Goal: Download file/media

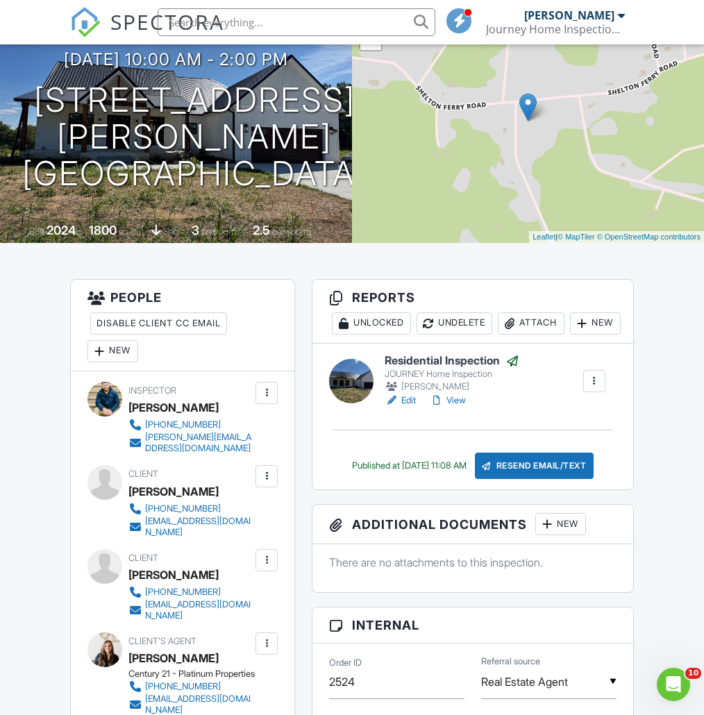
scroll to position [151, 0]
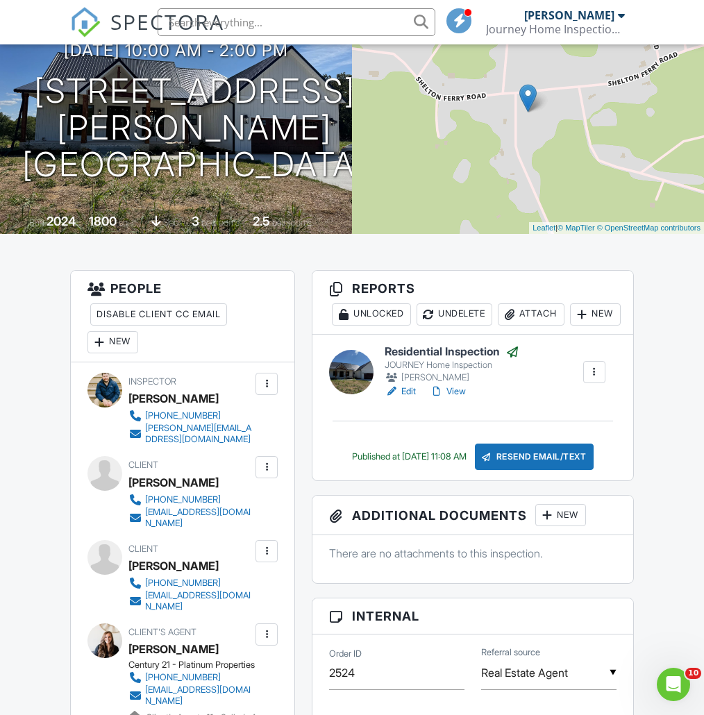
click at [103, 19] on link "SPECTORA" at bounding box center [147, 33] width 154 height 29
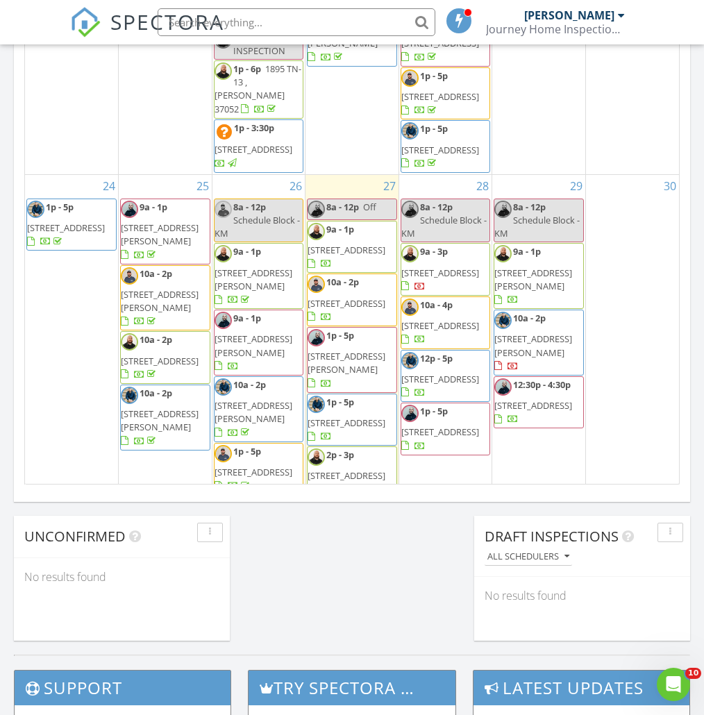
scroll to position [1224, 0]
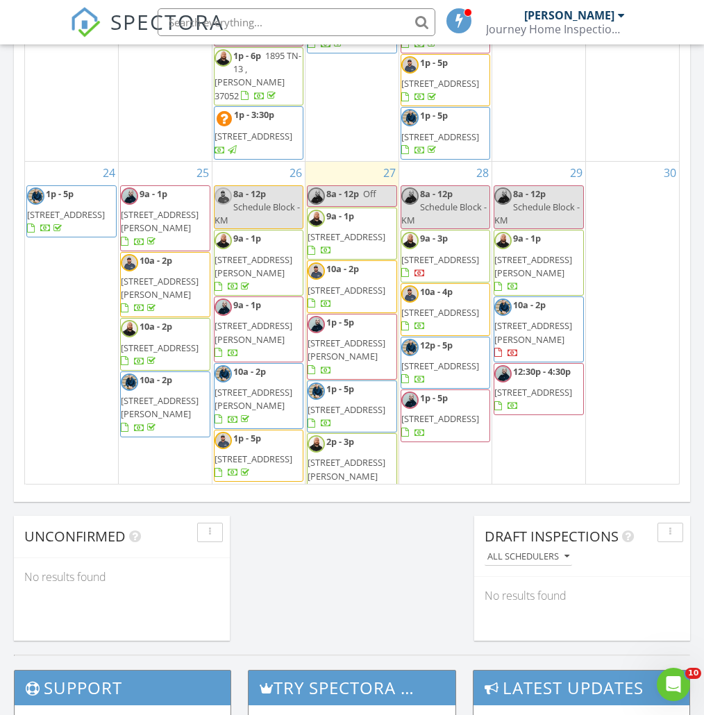
click at [86, 221] on span "202 Shutout Dr , Clarksville 37042" at bounding box center [66, 214] width 78 height 13
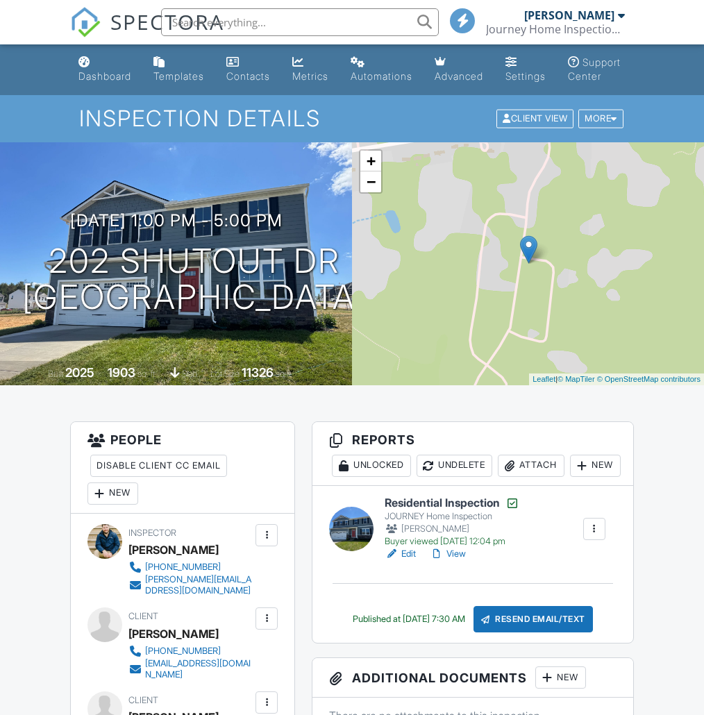
click at [453, 547] on link "View" at bounding box center [448, 554] width 36 height 14
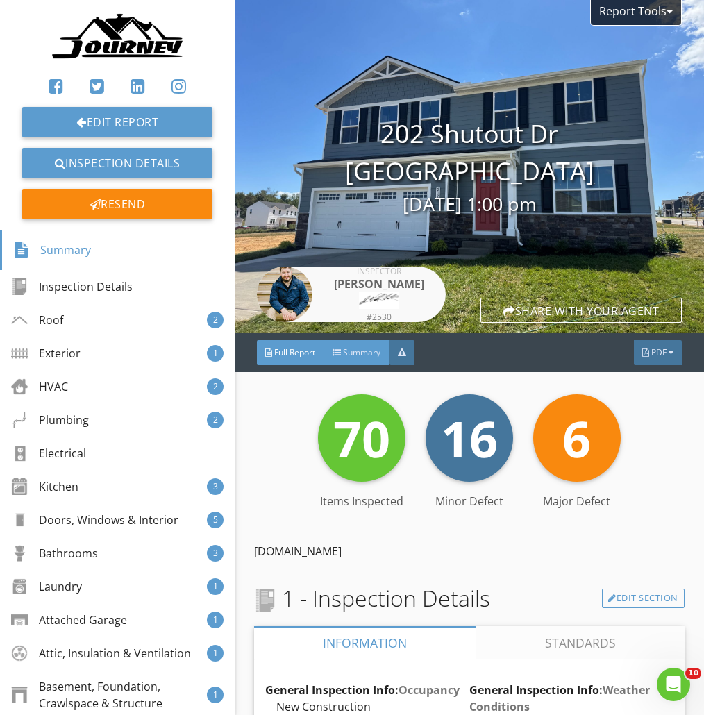
click at [365, 357] on span "Summary" at bounding box center [362, 353] width 38 height 12
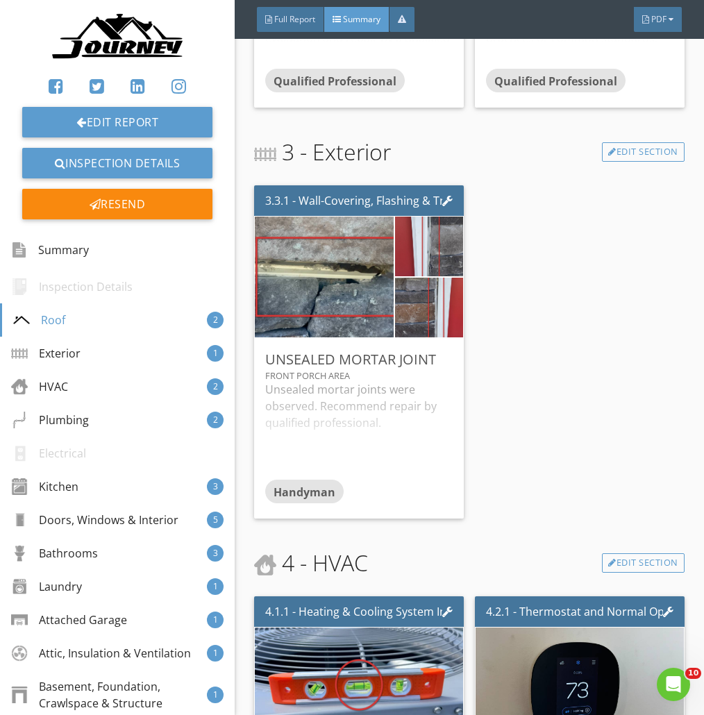
scroll to position [699, 0]
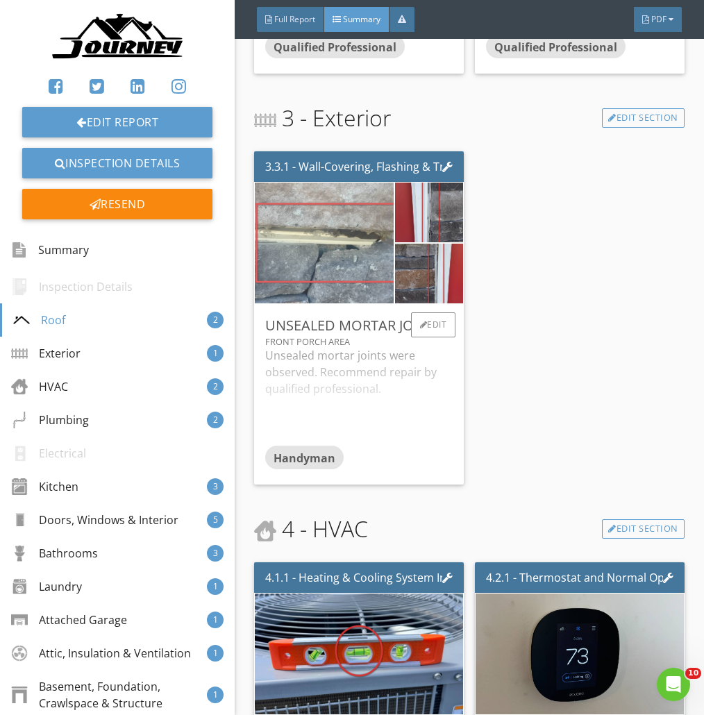
click at [361, 263] on img at bounding box center [324, 243] width 347 height 260
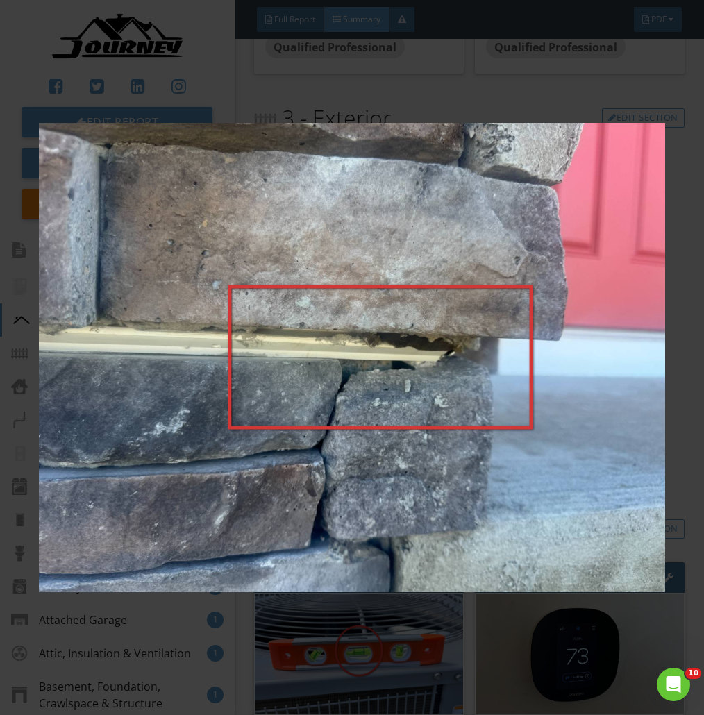
click at [570, 353] on img at bounding box center [352, 358] width 627 height 638
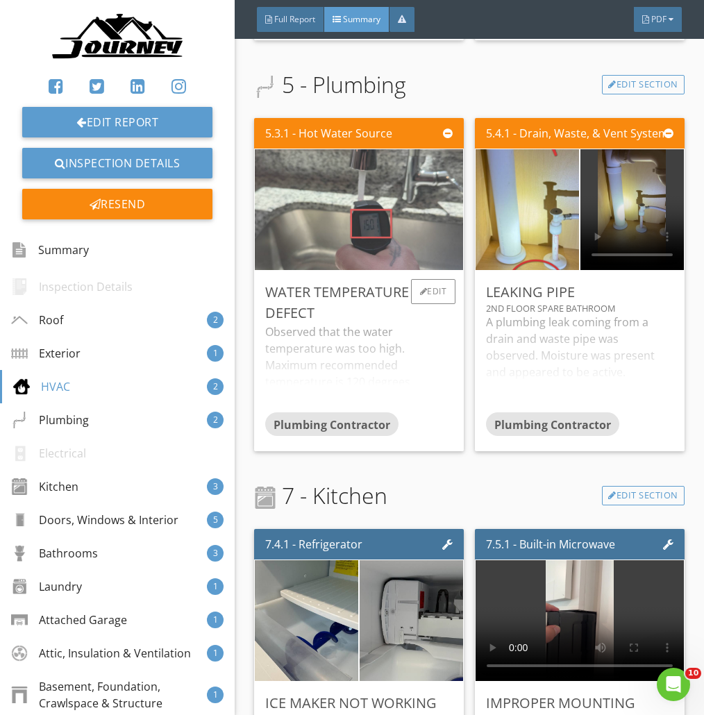
scroll to position [1539, 0]
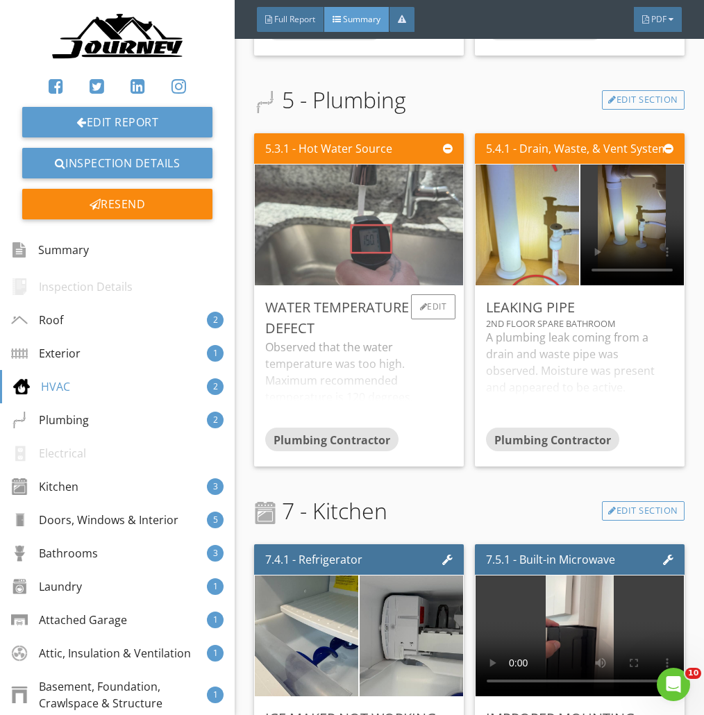
click at [371, 229] on img at bounding box center [359, 225] width 226 height 302
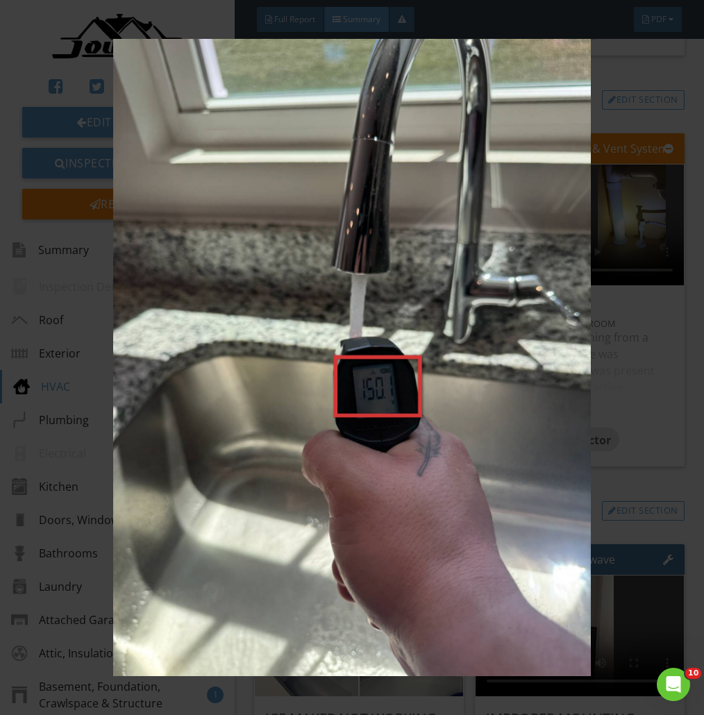
click at [665, 78] on img at bounding box center [352, 358] width 627 height 638
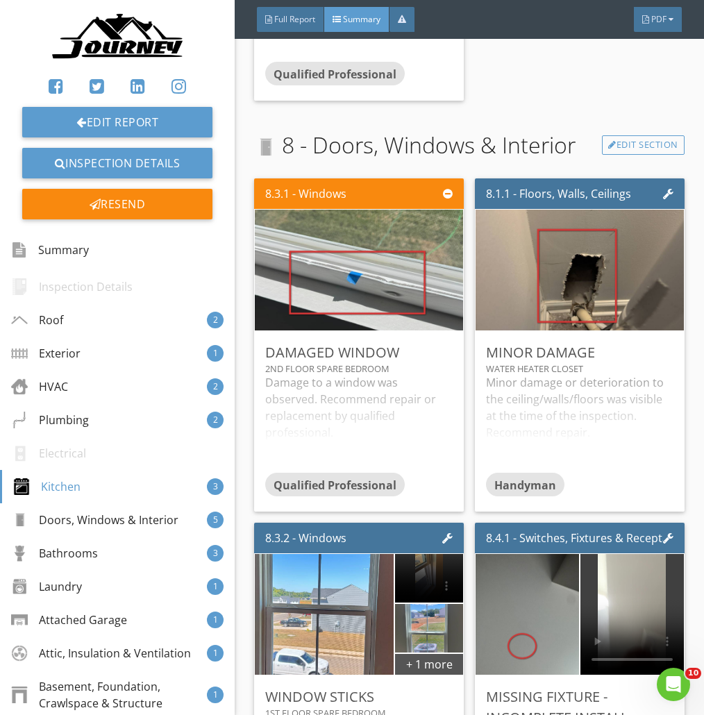
scroll to position [2723, 0]
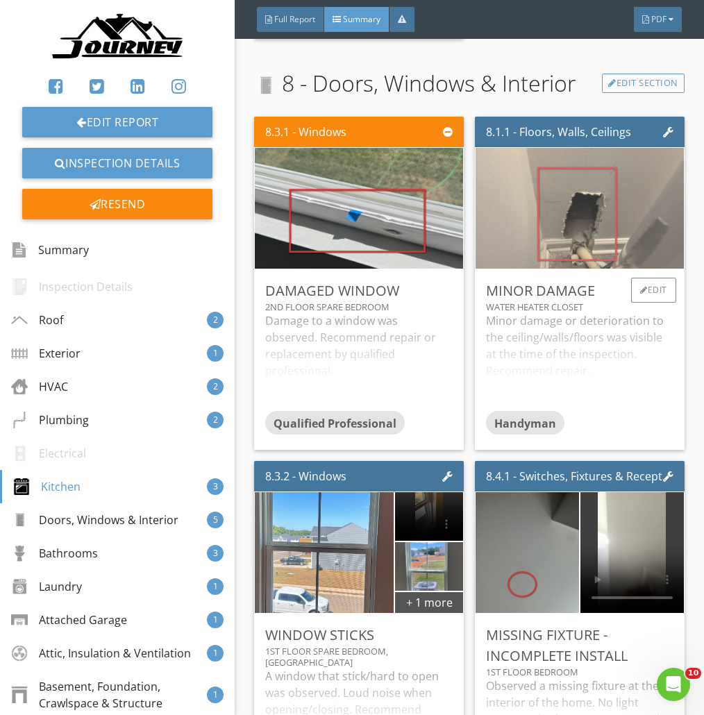
click at [638, 213] on img at bounding box center [580, 209] width 226 height 302
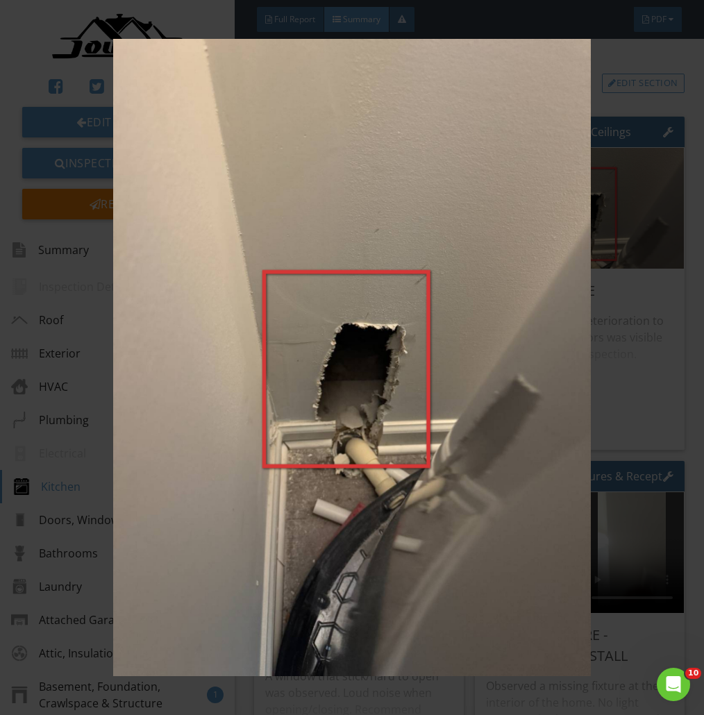
click at [658, 351] on img at bounding box center [352, 358] width 627 height 638
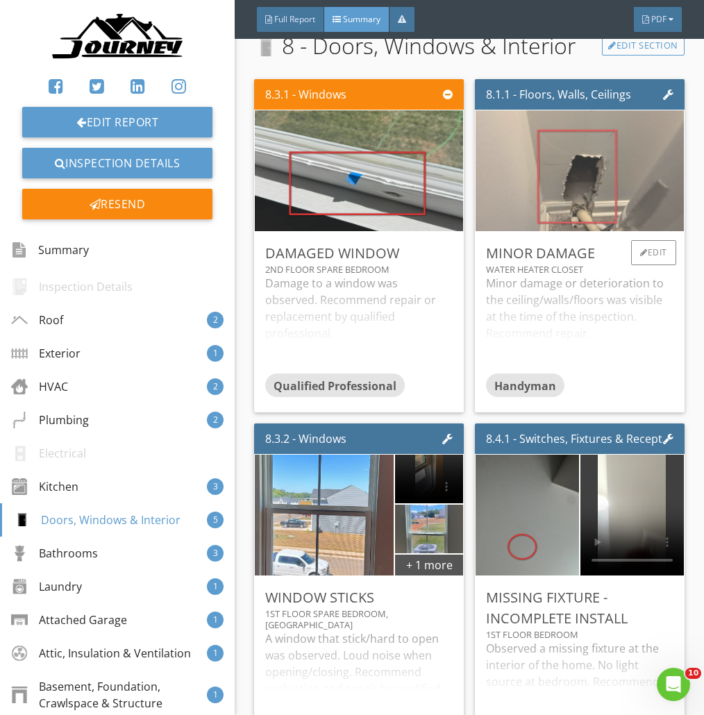
scroll to position [2759, 0]
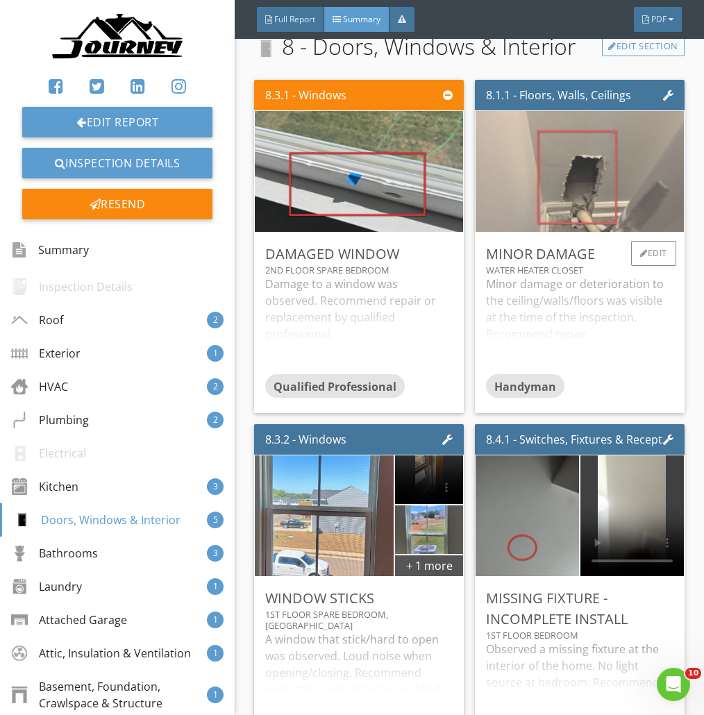
click at [638, 169] on img at bounding box center [580, 172] width 226 height 302
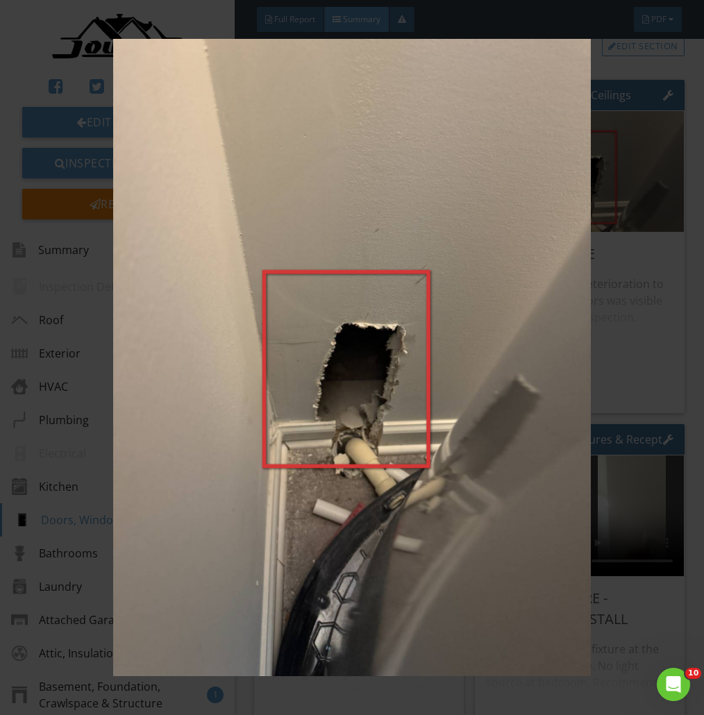
click at [629, 275] on img at bounding box center [352, 358] width 627 height 638
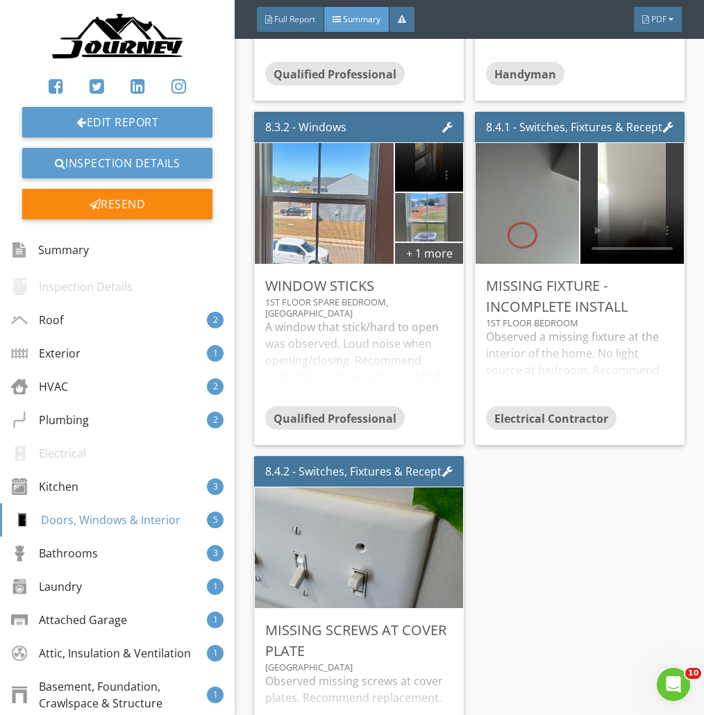
scroll to position [3073, 0]
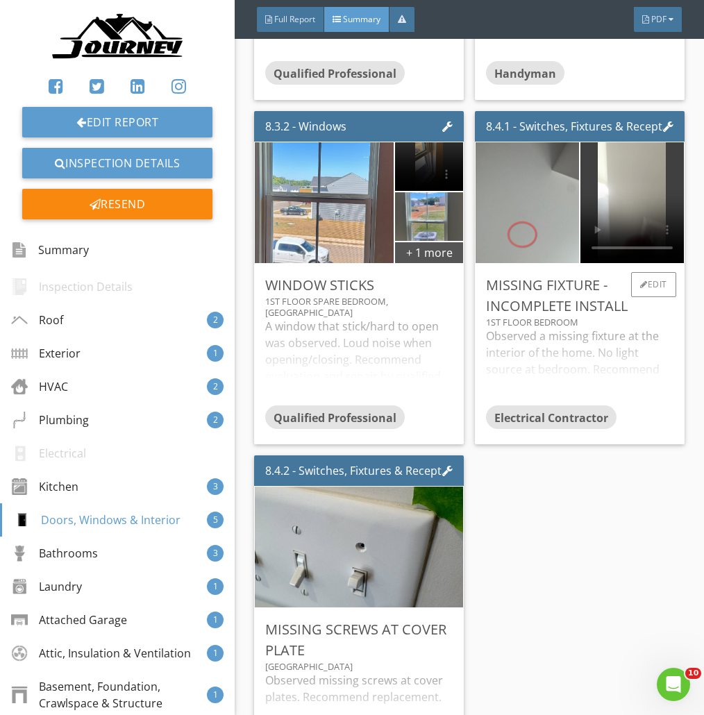
click at [526, 231] on img at bounding box center [527, 203] width 258 height 194
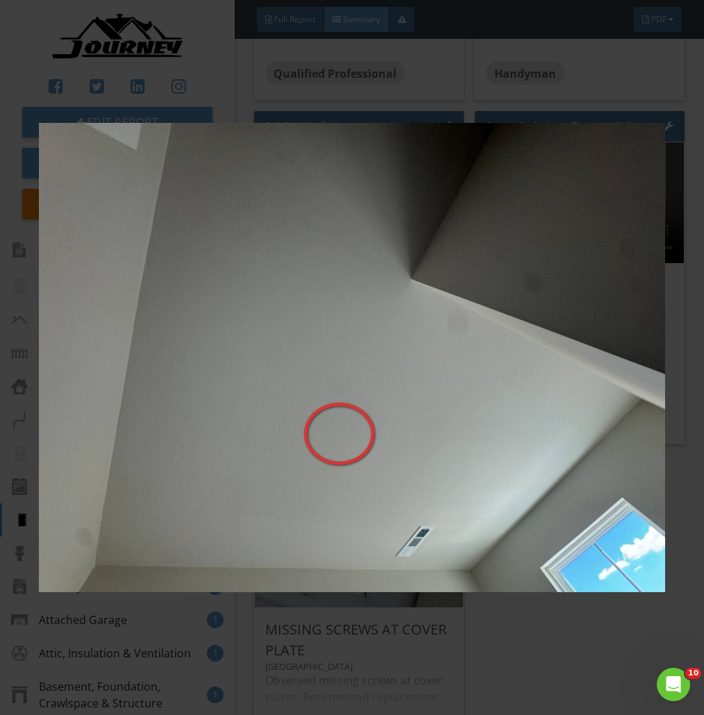
click at [677, 283] on div at bounding box center [352, 357] width 704 height 715
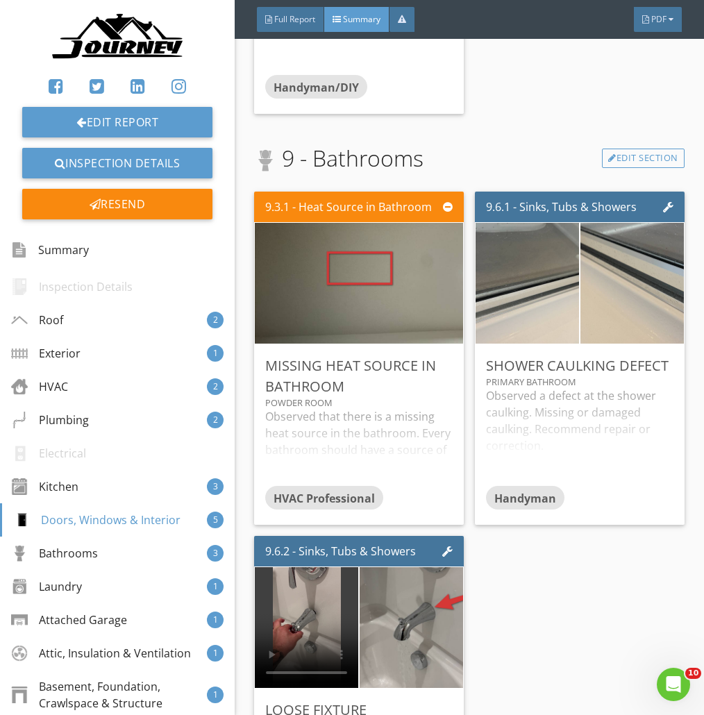
scroll to position [3762, 0]
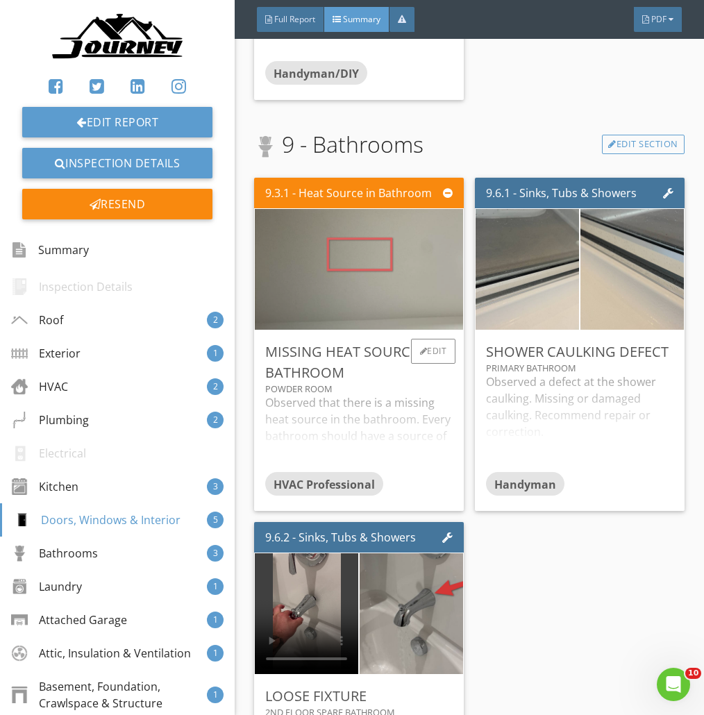
click at [370, 278] on img at bounding box center [359, 270] width 403 height 302
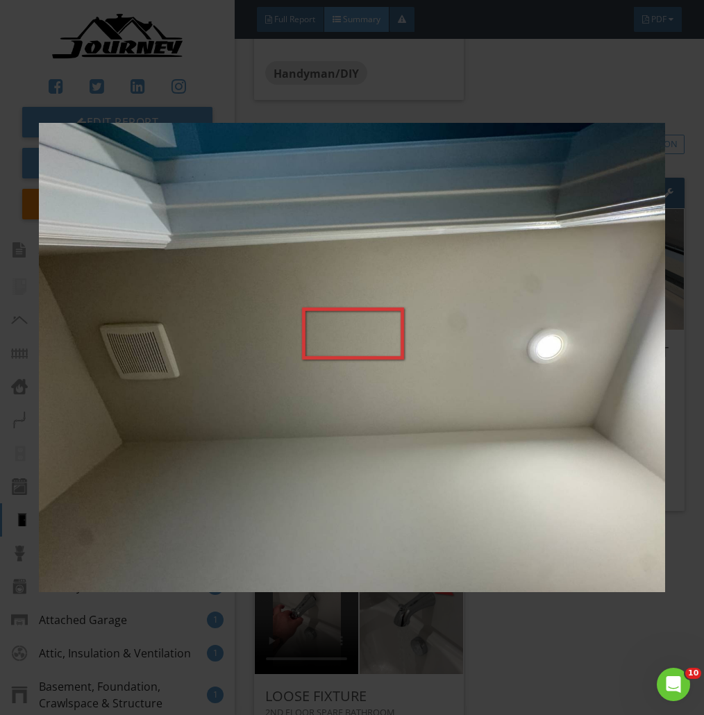
click at [396, 209] on img at bounding box center [352, 358] width 627 height 638
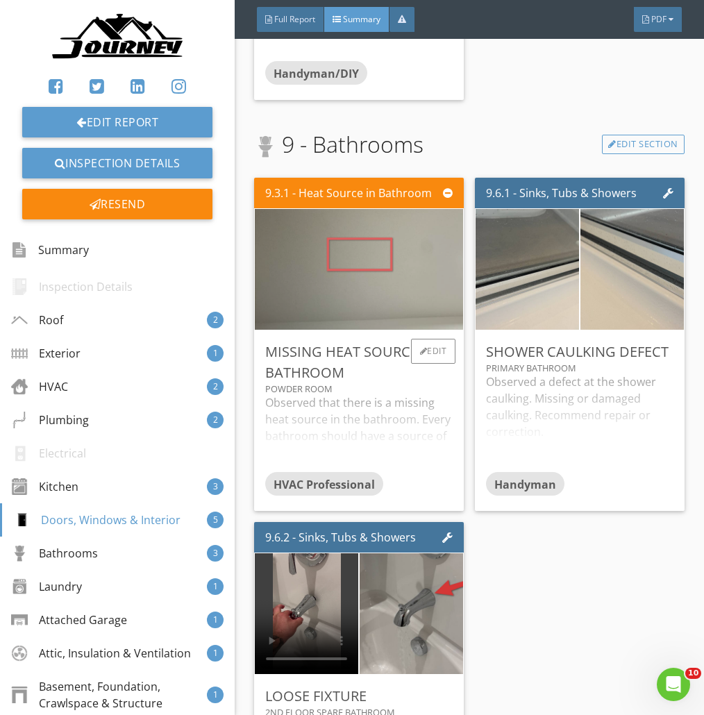
click at [384, 301] on img at bounding box center [359, 270] width 403 height 302
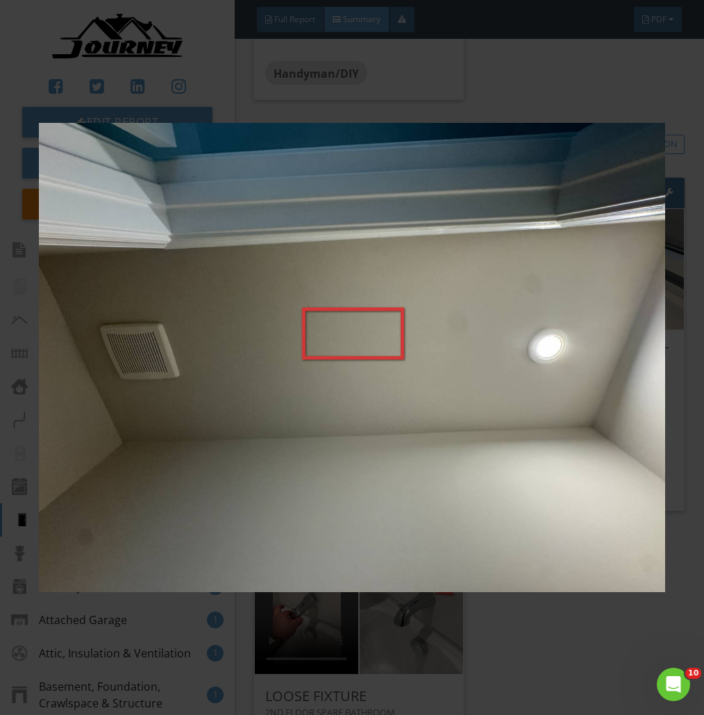
click at [694, 208] on div at bounding box center [352, 357] width 704 height 715
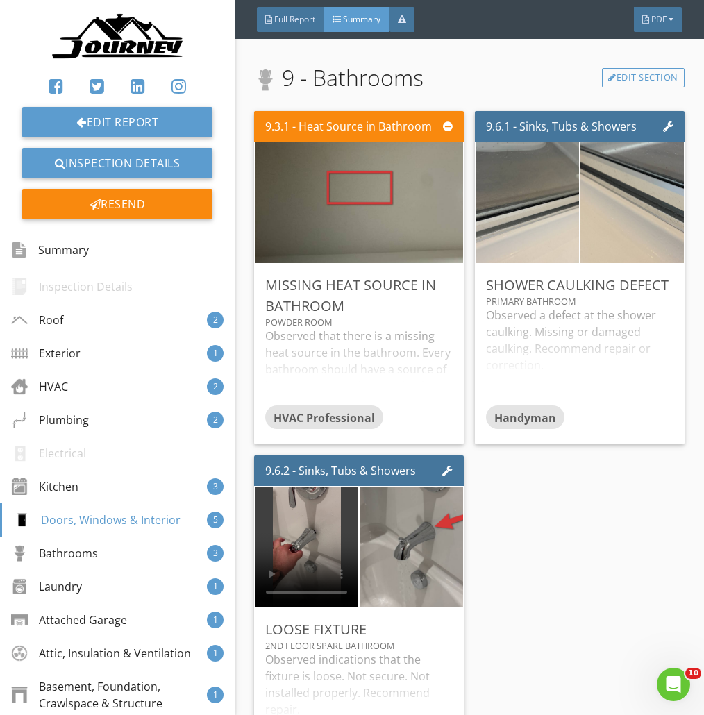
scroll to position [3837, 0]
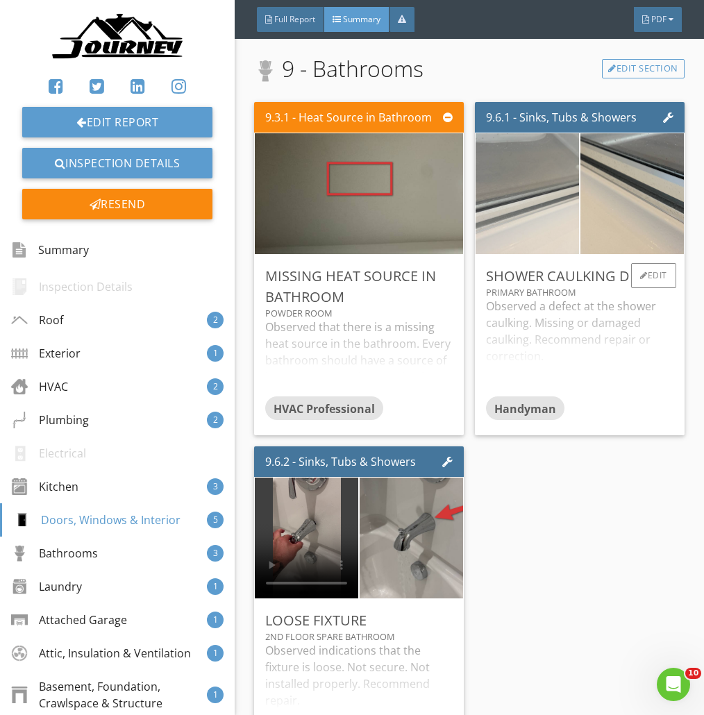
click at [545, 213] on img at bounding box center [527, 194] width 258 height 194
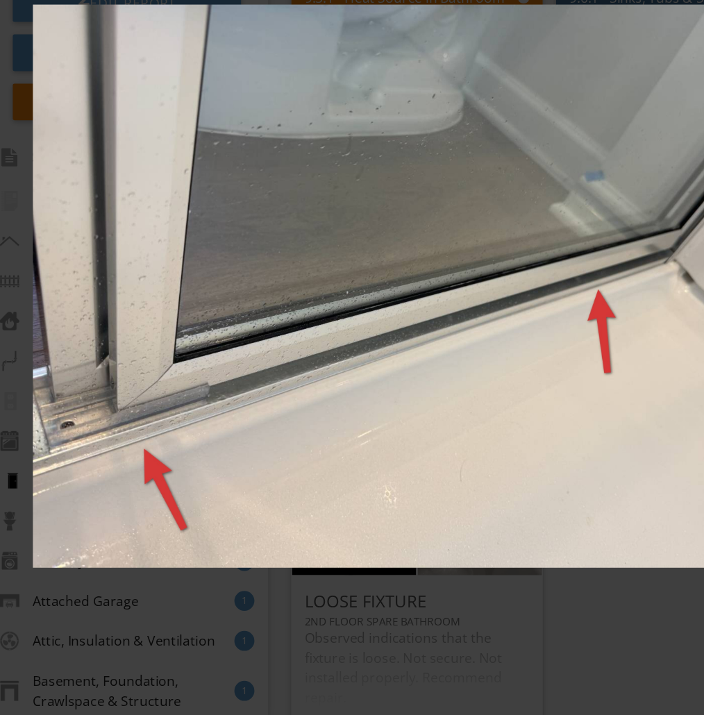
click at [372, 476] on img at bounding box center [352, 358] width 627 height 638
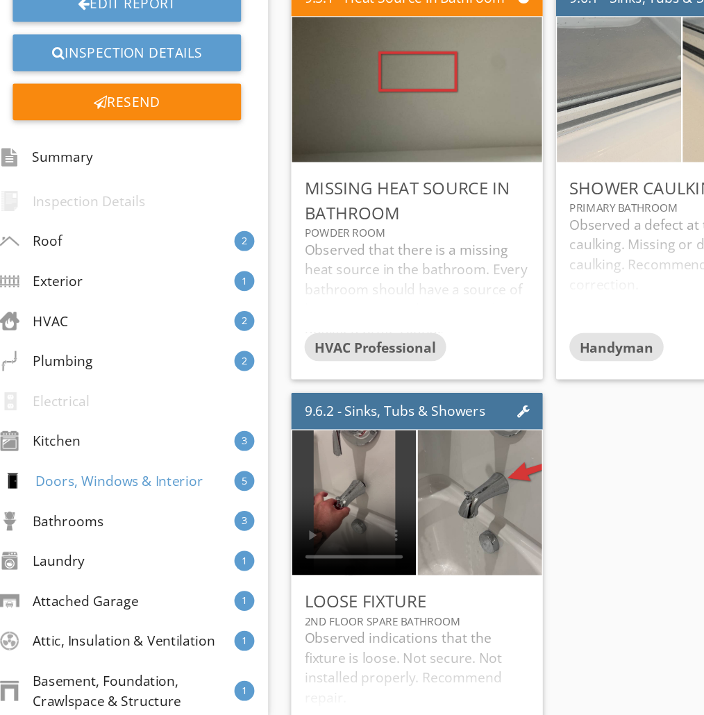
click at [540, 241] on img at bounding box center [527, 194] width 258 height 194
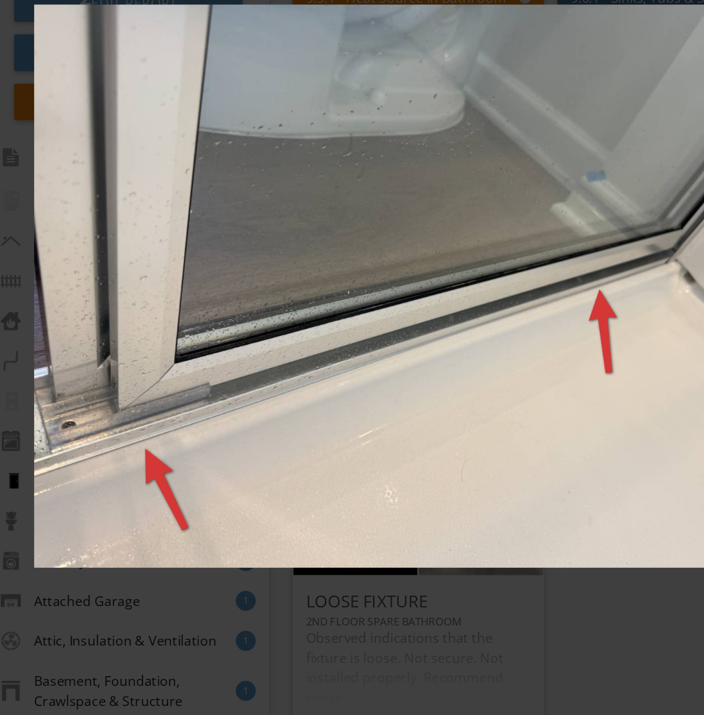
click at [557, 437] on img at bounding box center [352, 358] width 627 height 638
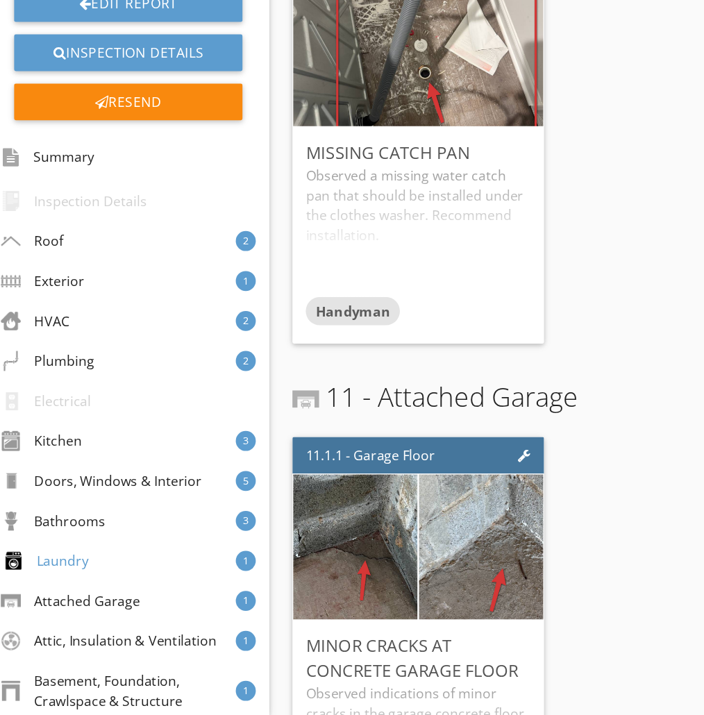
scroll to position [4565, 0]
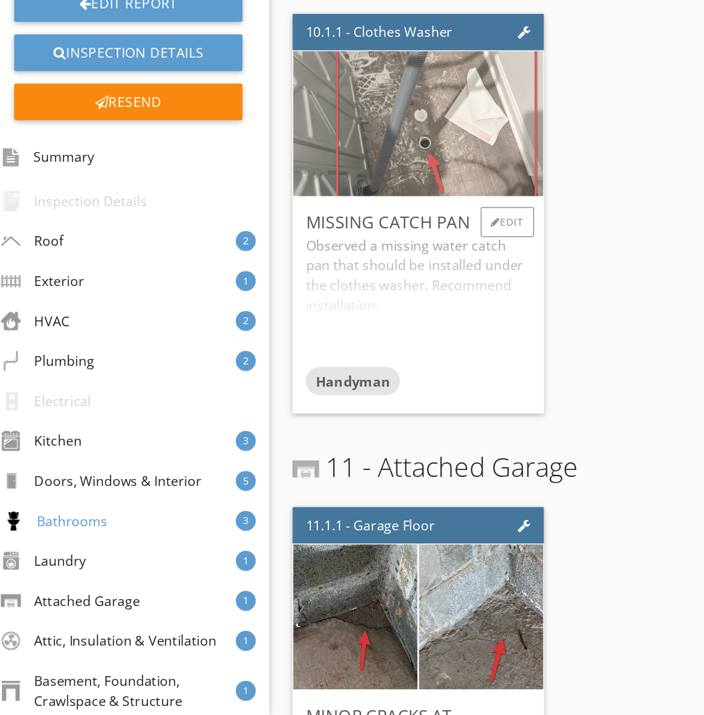
click at [377, 224] on img at bounding box center [359, 223] width 226 height 302
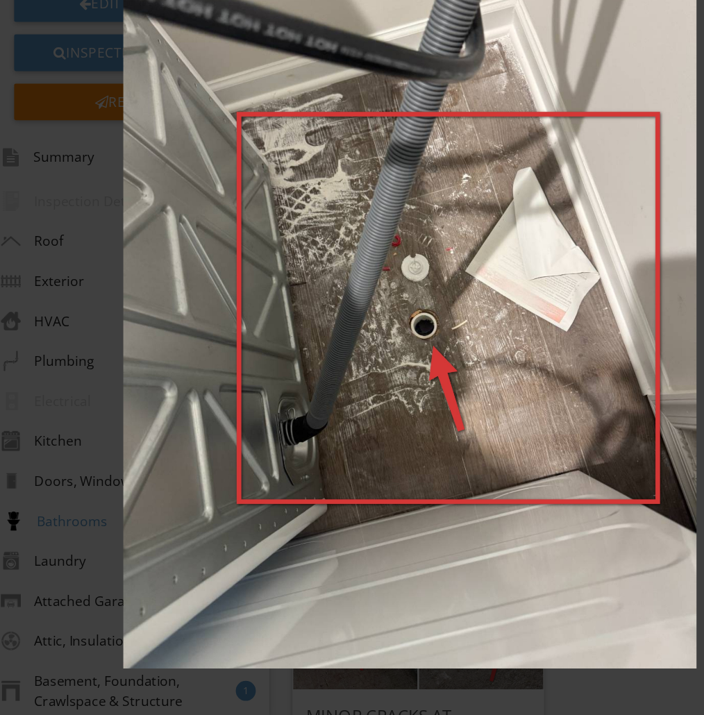
click at [545, 183] on img at bounding box center [352, 358] width 627 height 638
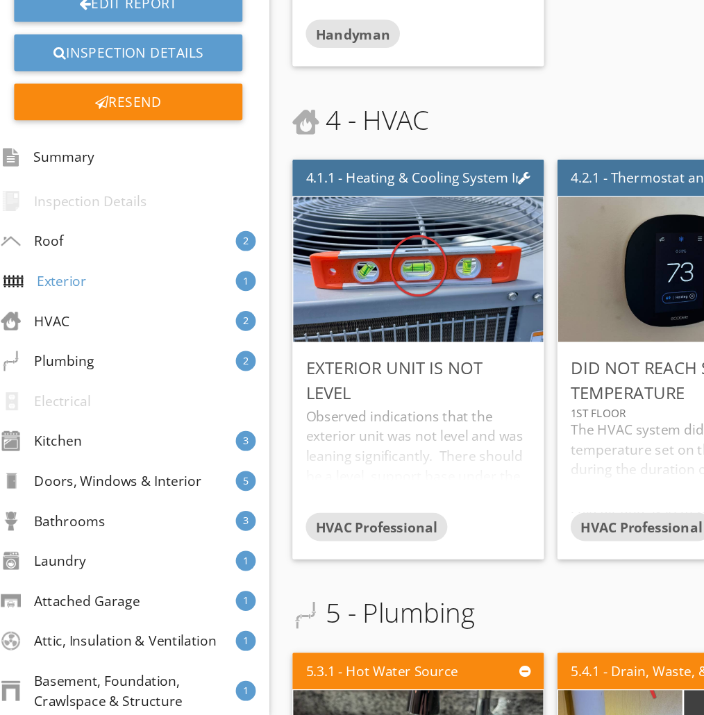
scroll to position [0, 0]
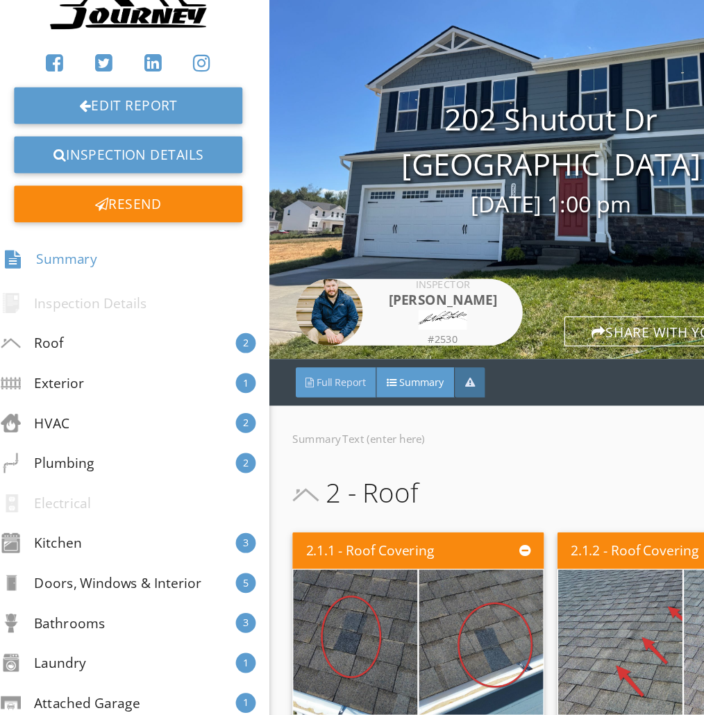
drag, startPoint x: 319, startPoint y: 350, endPoint x: 288, endPoint y: 349, distance: 30.6
click at [319, 350] on div "Full Report" at bounding box center [290, 352] width 67 height 25
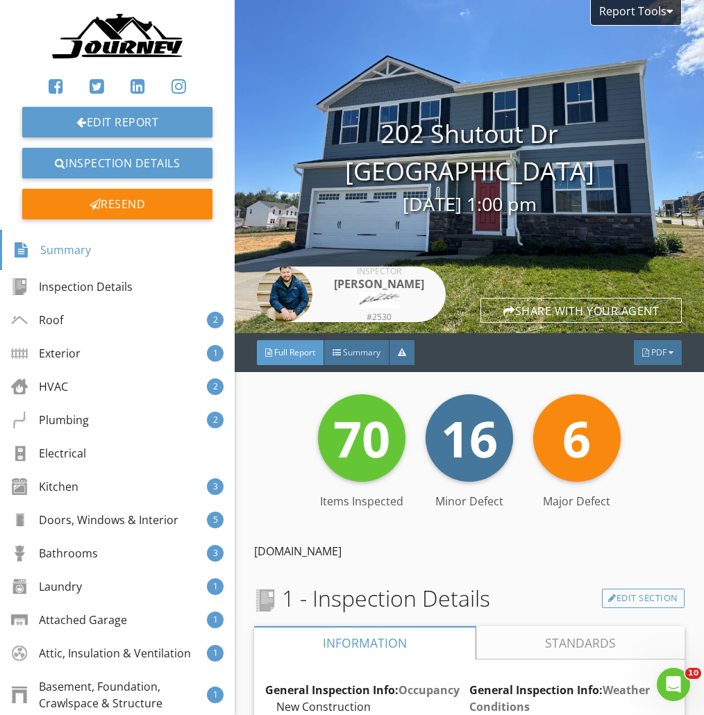
scroll to position [8, 0]
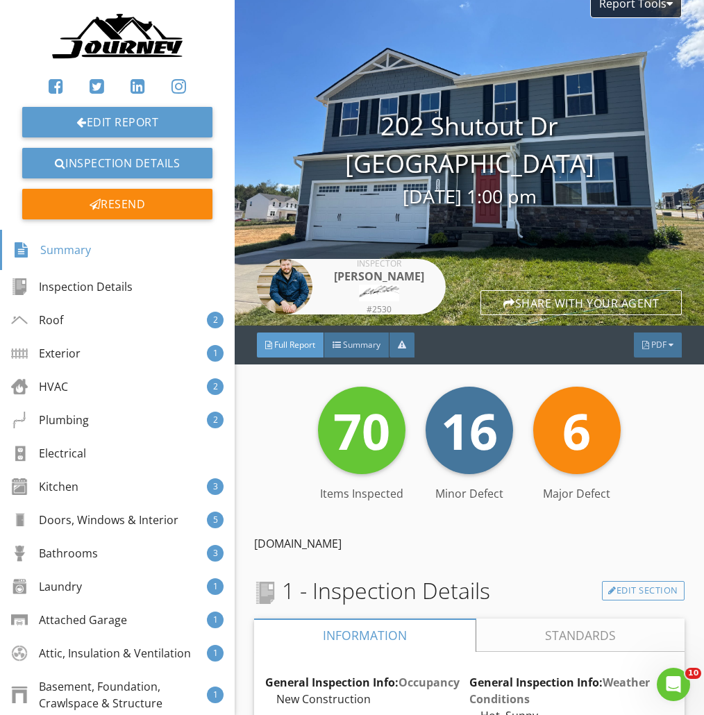
click at [108, 50] on img at bounding box center [117, 38] width 133 height 54
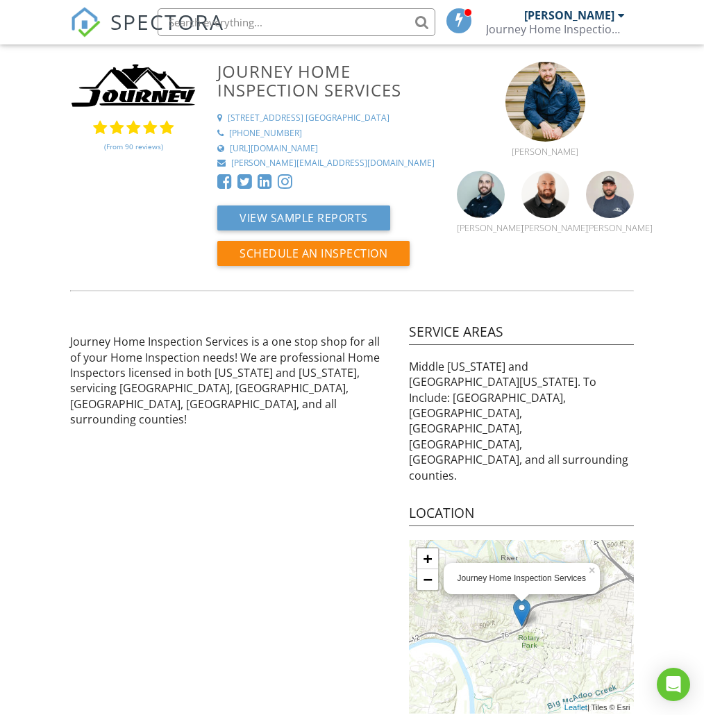
click at [124, 11] on span "SPECTORA" at bounding box center [167, 21] width 114 height 29
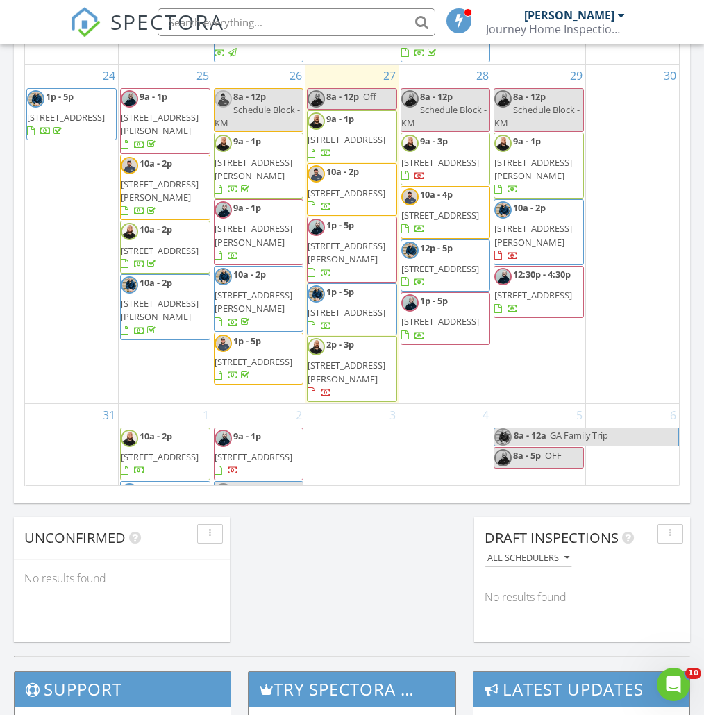
scroll to position [1324, 0]
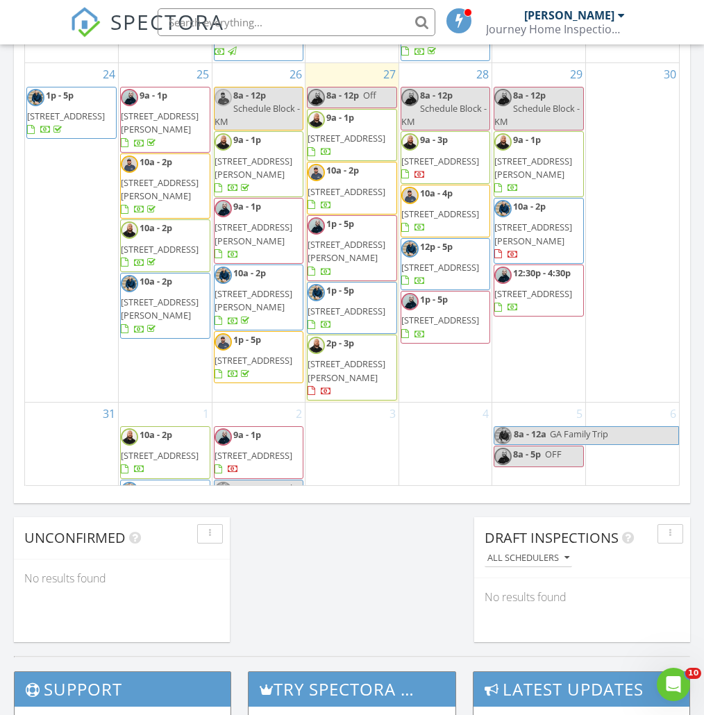
click at [128, 18] on span "SPECTORA" at bounding box center [167, 21] width 114 height 29
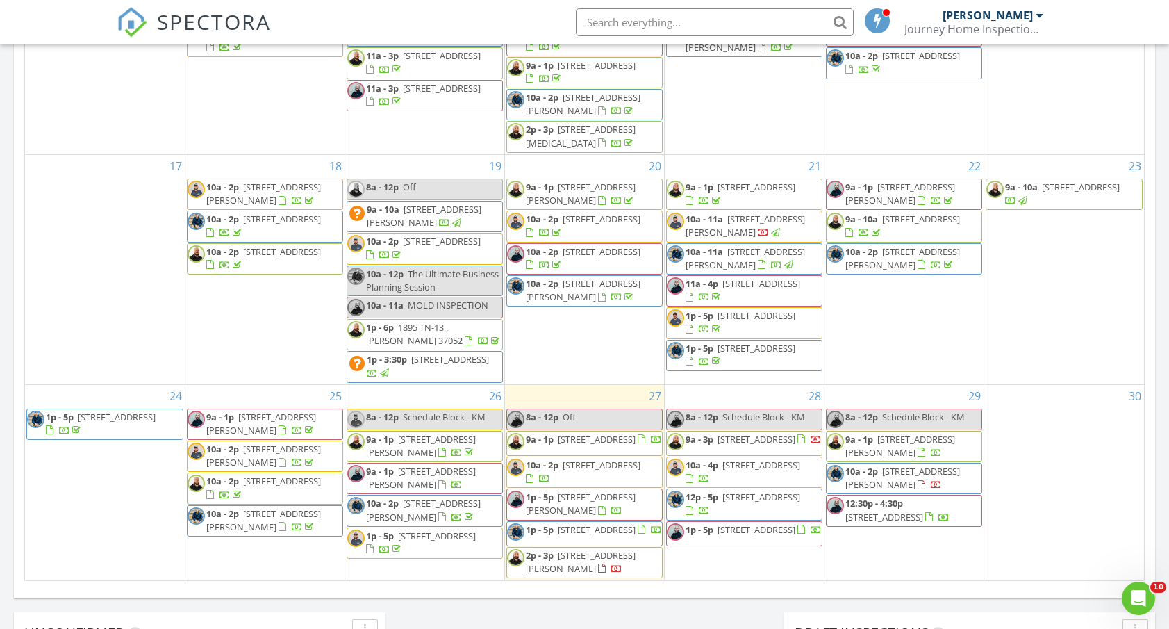
scroll to position [626, 0]
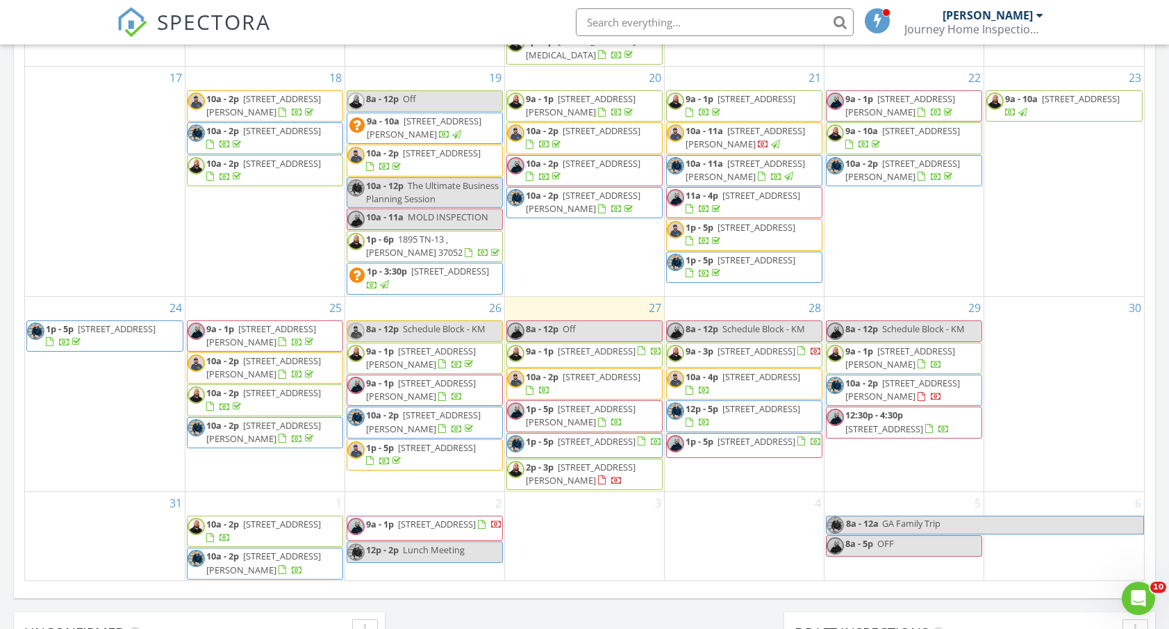
click at [429, 408] on span "4825 Hunter Rd , Southside 37171" at bounding box center [423, 421] width 115 height 26
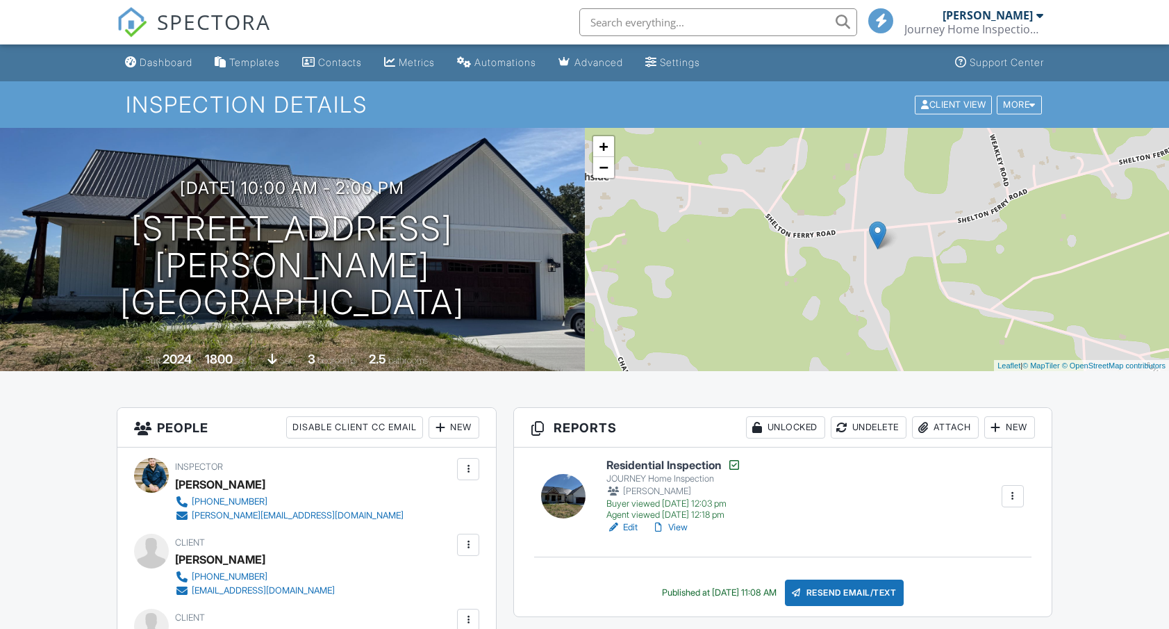
click at [672, 520] on link "View" at bounding box center [669, 527] width 36 height 14
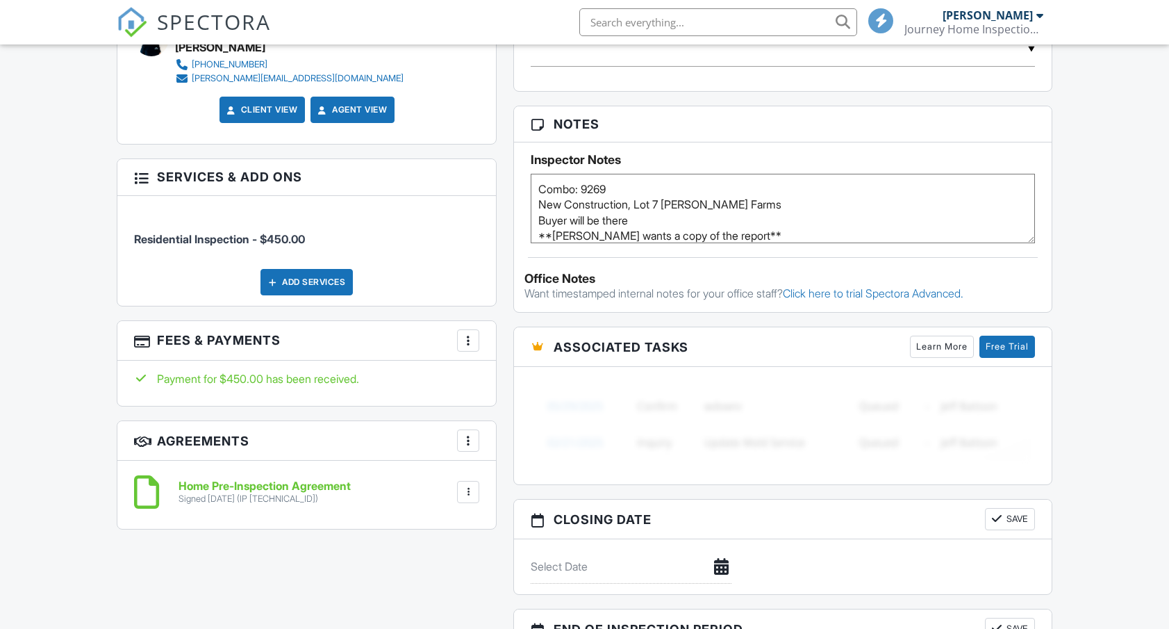
scroll to position [872, 0]
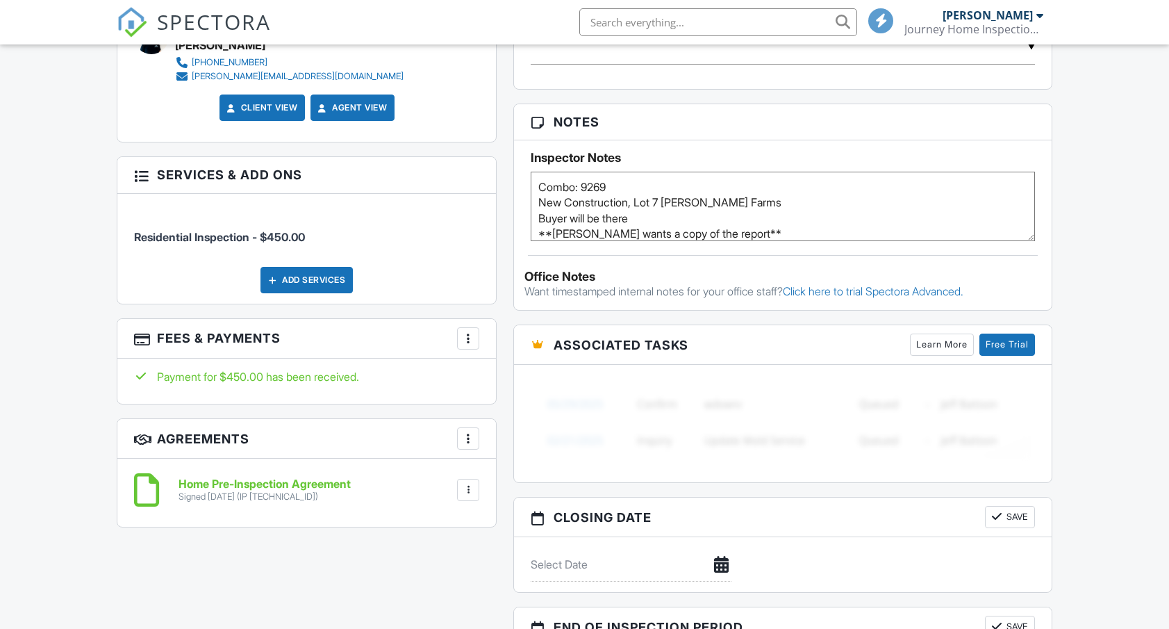
click at [476, 492] on div at bounding box center [468, 490] width 22 height 22
click at [429, 592] on li "Download" at bounding box center [431, 597] width 79 height 35
click at [185, 28] on span "SPECTORA" at bounding box center [214, 21] width 114 height 29
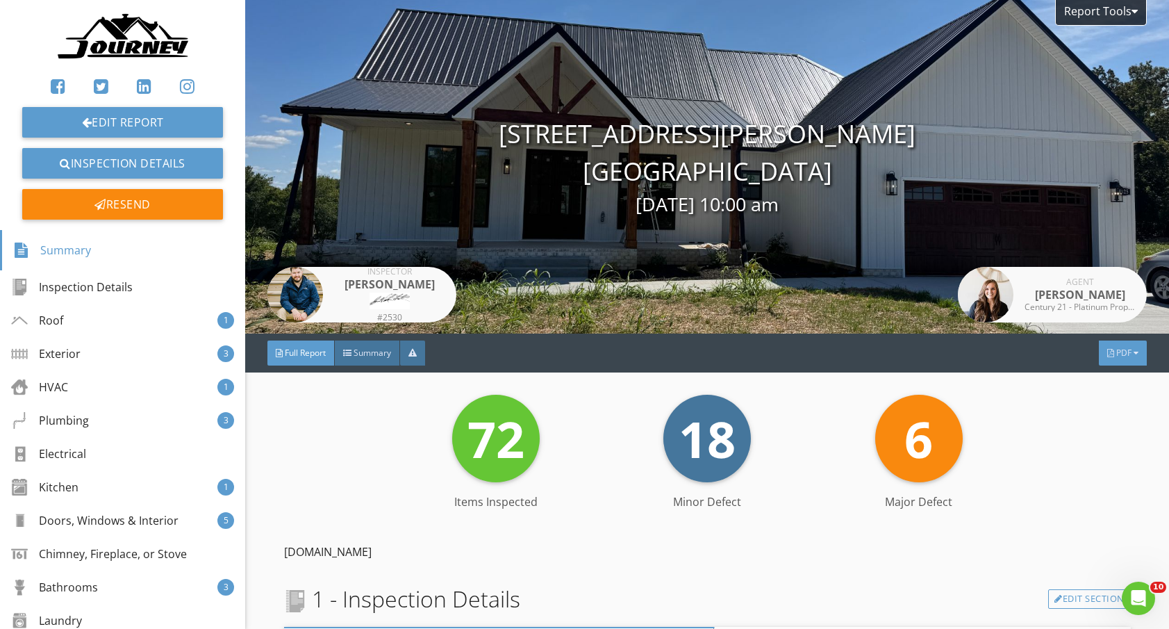
click at [1112, 343] on div "PDF" at bounding box center [1123, 352] width 48 height 25
click at [1093, 372] on div "Summary" at bounding box center [1105, 365] width 89 height 17
click at [1120, 358] on span "PDF" at bounding box center [1123, 353] width 15 height 12
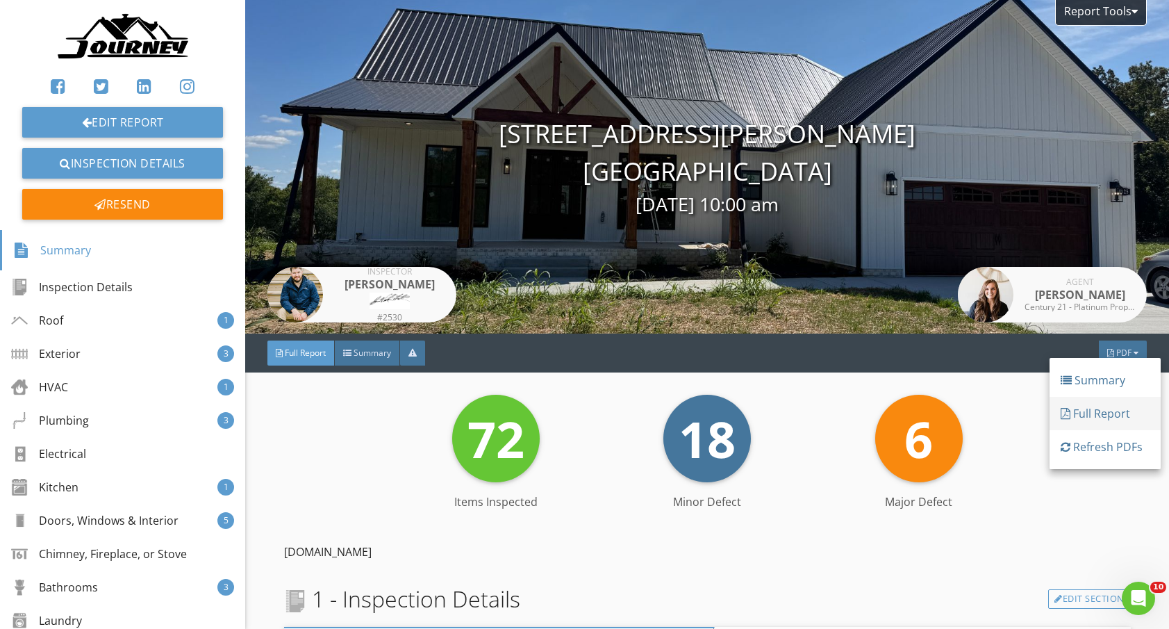
click at [1102, 410] on div "Full Report" at bounding box center [1105, 413] width 89 height 17
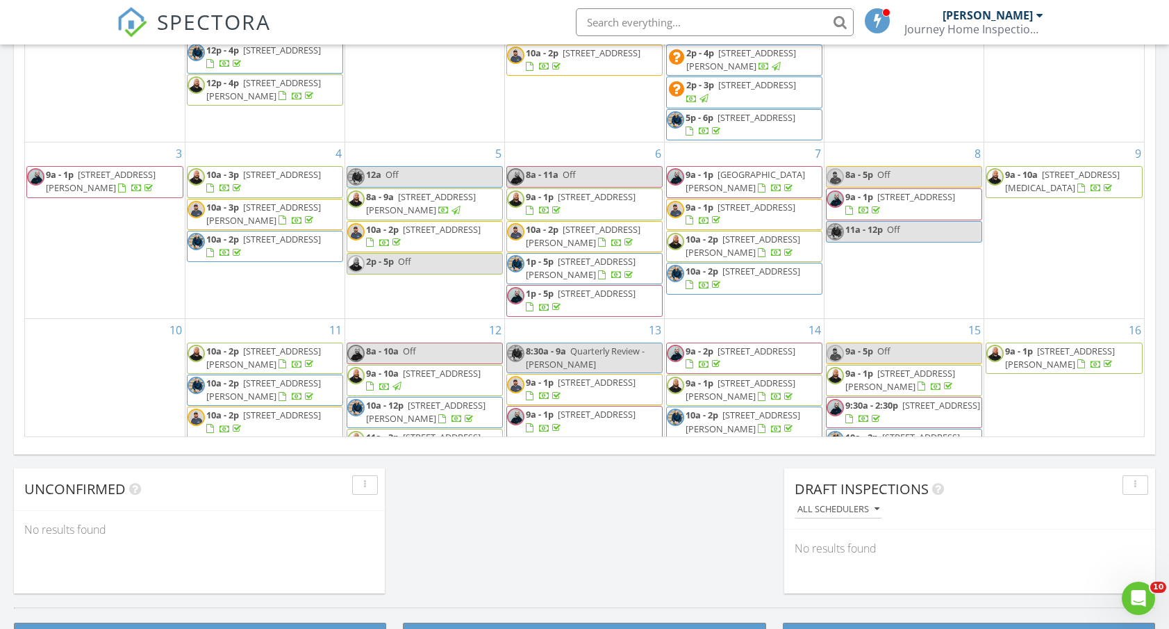
scroll to position [626, 0]
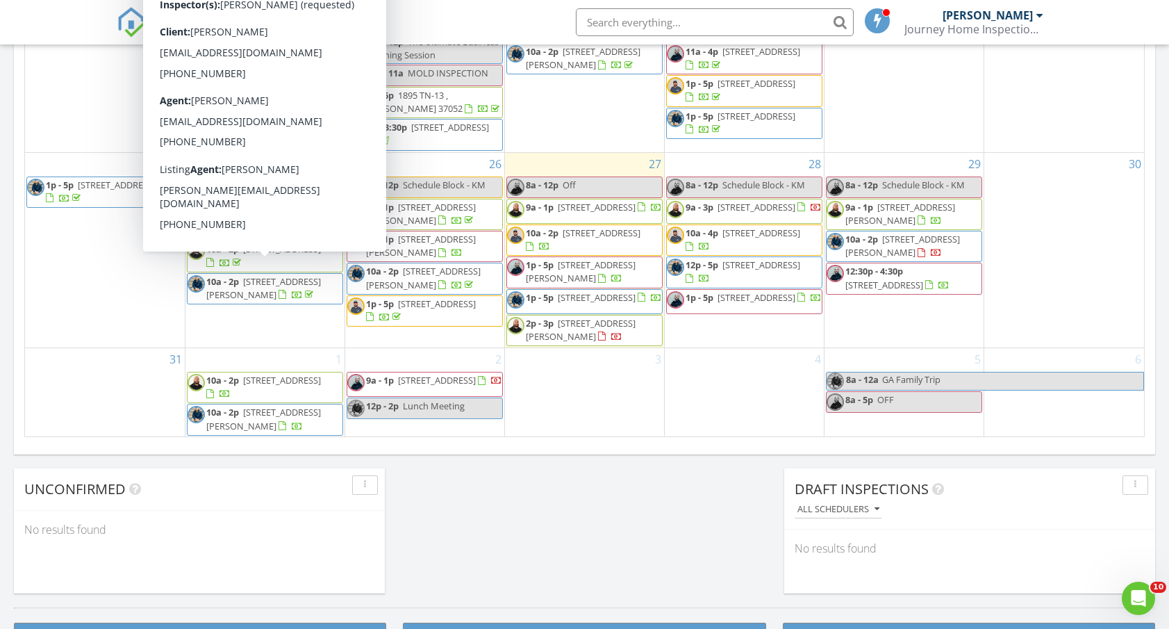
click at [263, 275] on span "759 Jodine Ann Dr , Clarksville 37043" at bounding box center [263, 288] width 115 height 26
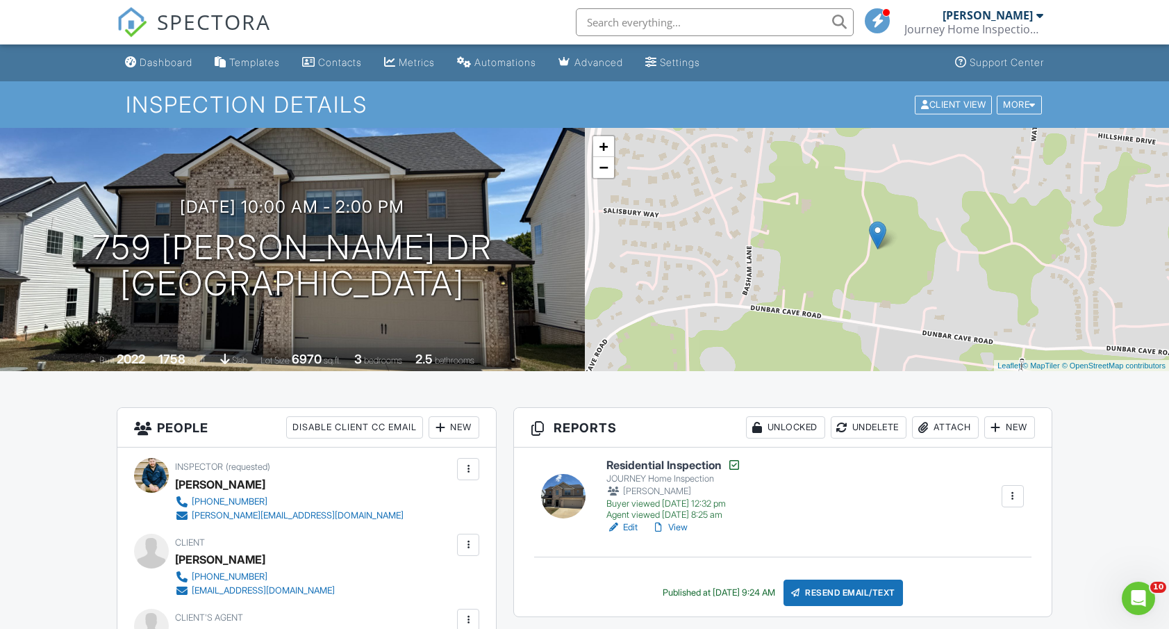
click at [676, 529] on link "View" at bounding box center [669, 527] width 36 height 14
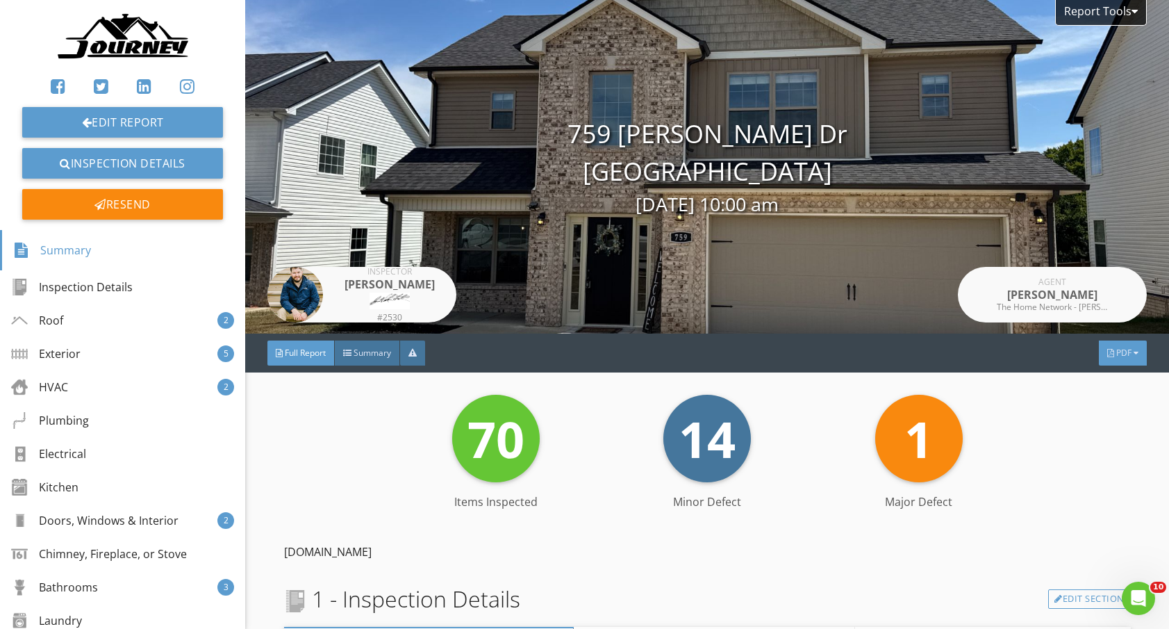
click at [1122, 345] on div "PDF" at bounding box center [1123, 352] width 48 height 25
click at [1101, 372] on div "Summary" at bounding box center [1105, 367] width 89 height 17
click at [1110, 355] on div at bounding box center [1110, 353] width 7 height 8
click at [1101, 408] on div "Full Report" at bounding box center [1105, 410] width 89 height 17
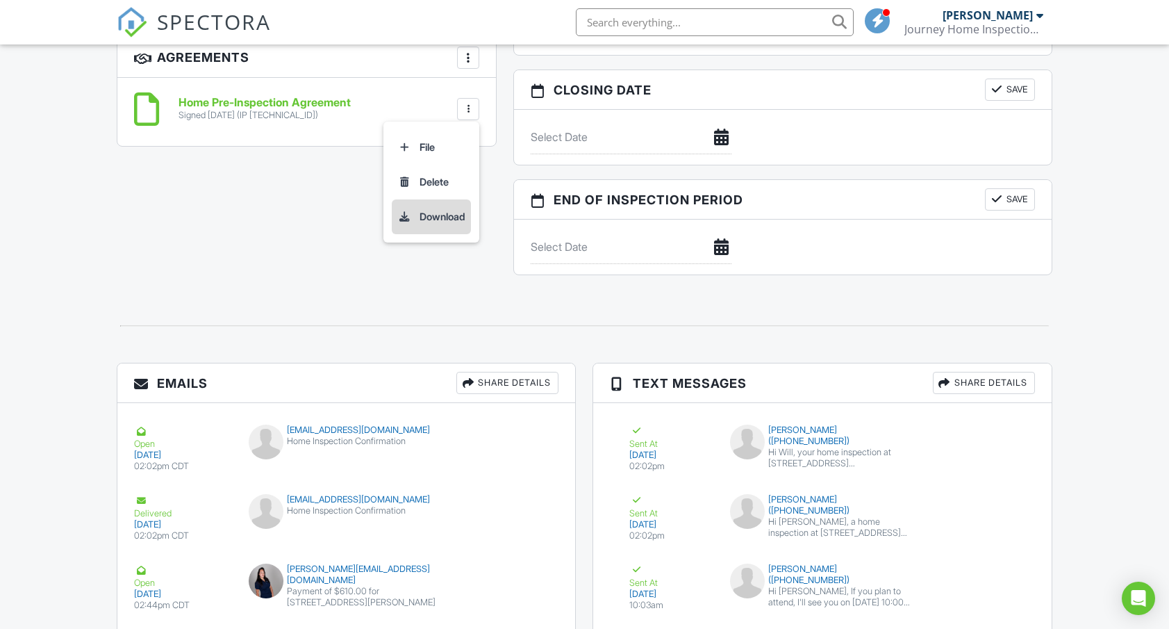
click at [434, 215] on li "Download" at bounding box center [431, 216] width 79 height 35
click at [201, 19] on span "SPECTORA" at bounding box center [214, 21] width 114 height 29
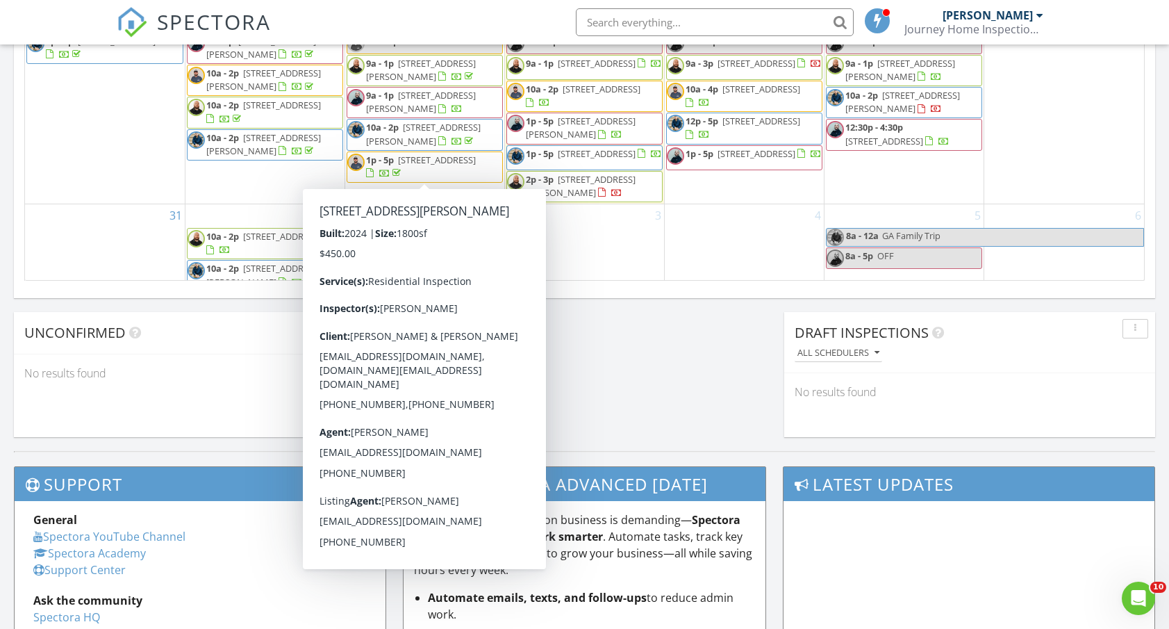
scroll to position [484, 0]
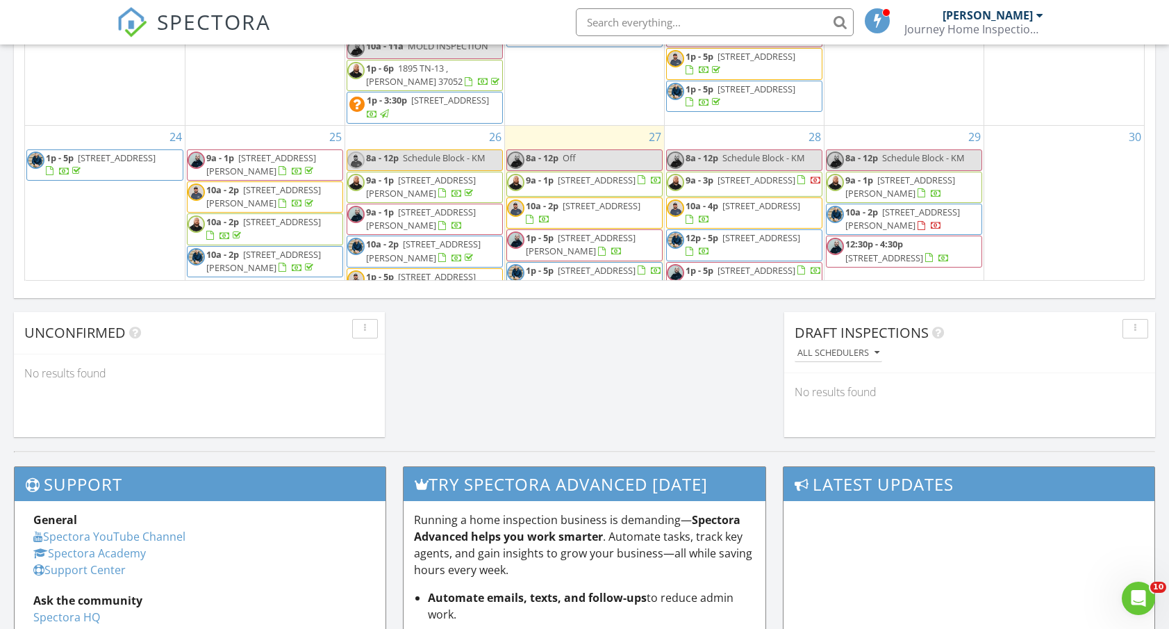
click at [116, 160] on span "[STREET_ADDRESS]" at bounding box center [117, 157] width 78 height 13
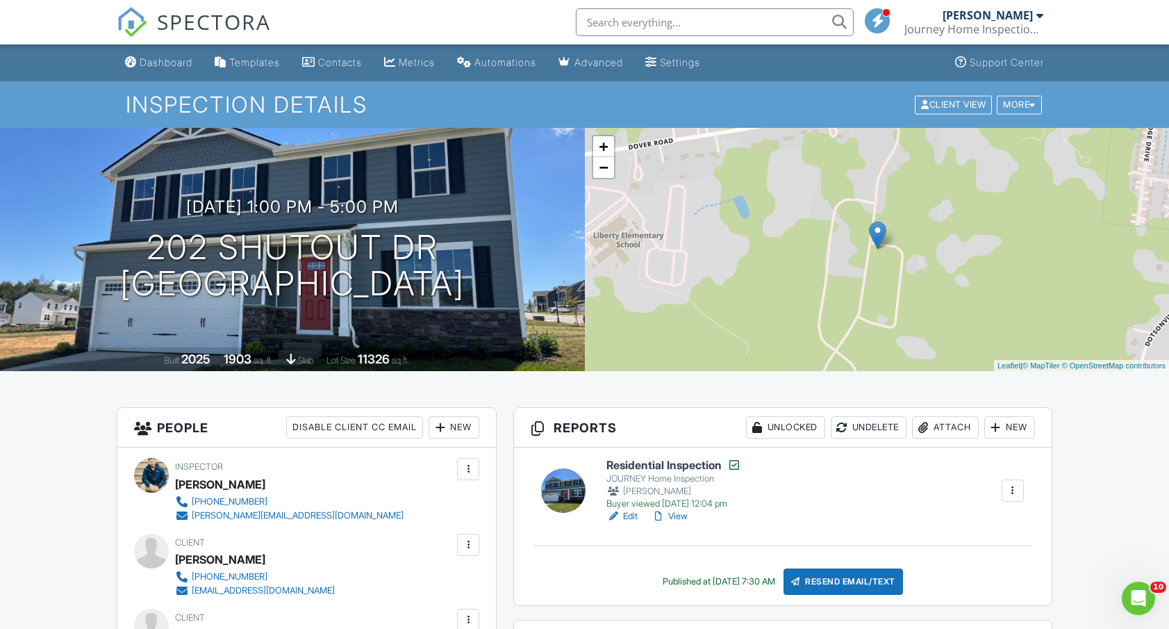
click at [674, 515] on link "View" at bounding box center [669, 516] width 36 height 14
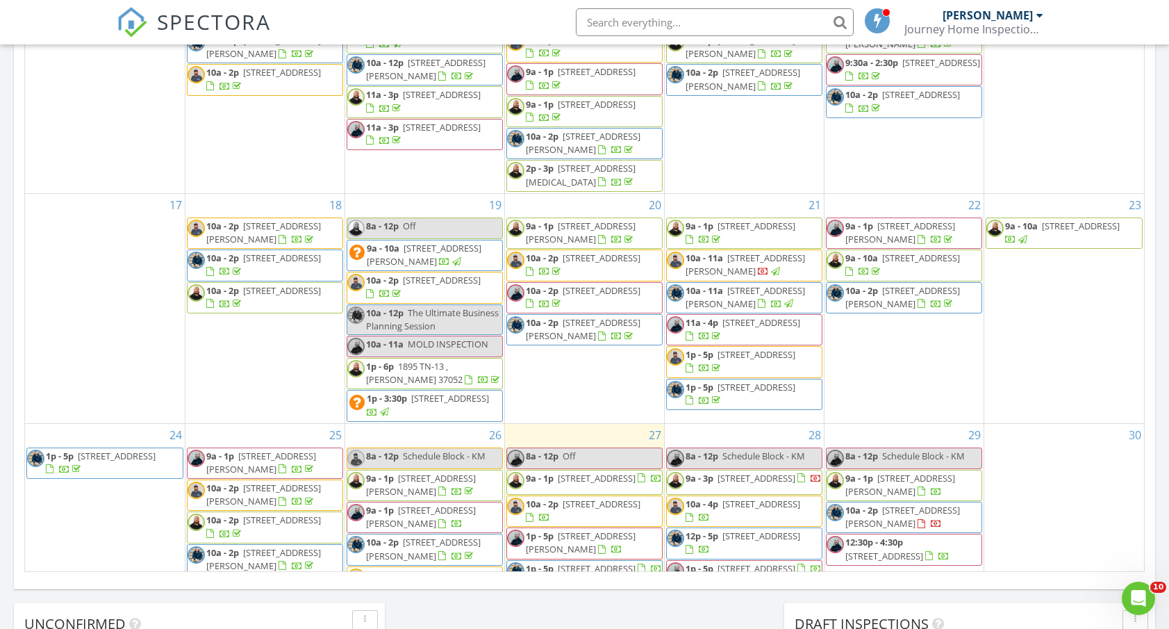
scroll to position [567, 0]
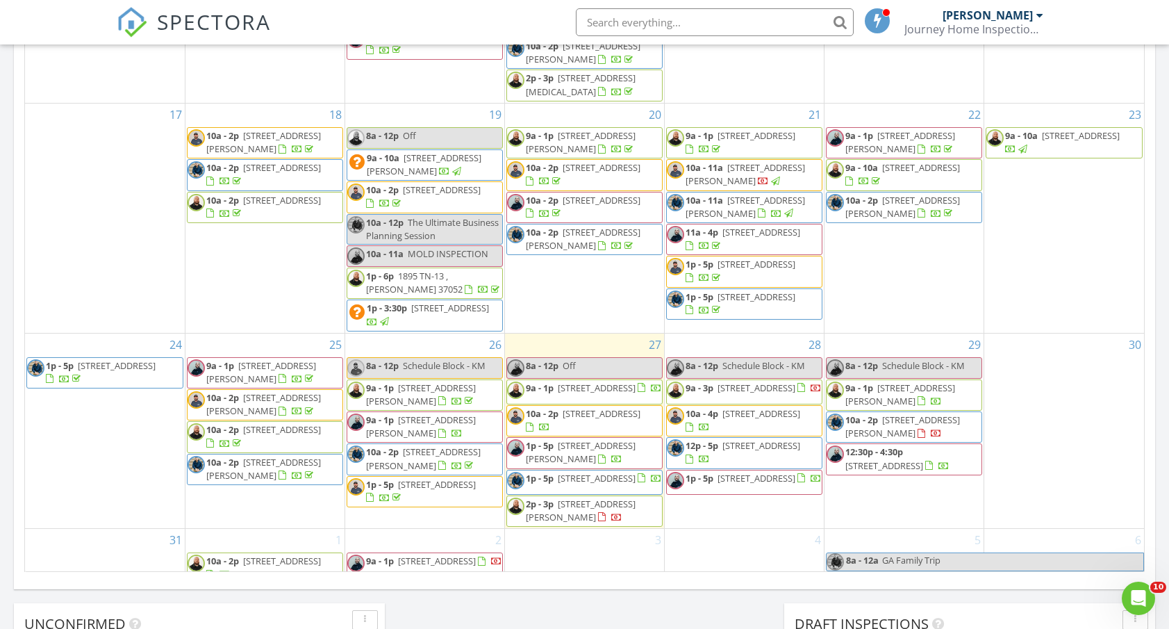
click at [111, 371] on span "[STREET_ADDRESS]" at bounding box center [117, 365] width 78 height 13
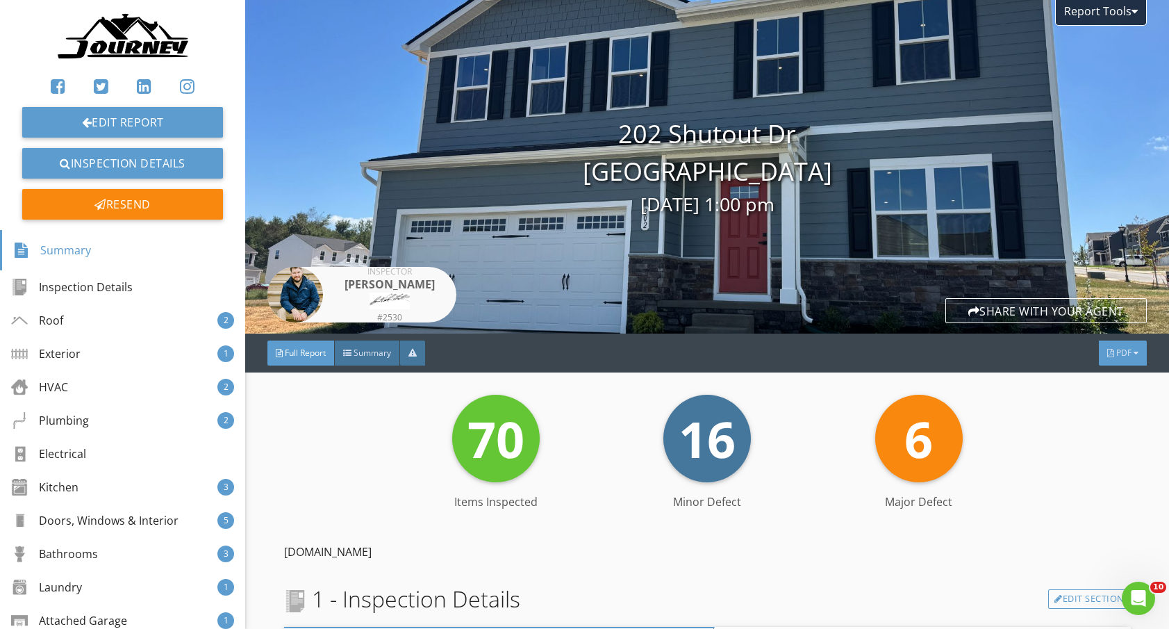
click at [1120, 352] on span "PDF" at bounding box center [1123, 353] width 15 height 12
click at [1089, 374] on div "Summary" at bounding box center [1105, 374] width 89 height 17
click at [1130, 360] on div "PDF" at bounding box center [1123, 352] width 48 height 25
click at [1110, 420] on div "Full Report" at bounding box center [1105, 416] width 89 height 17
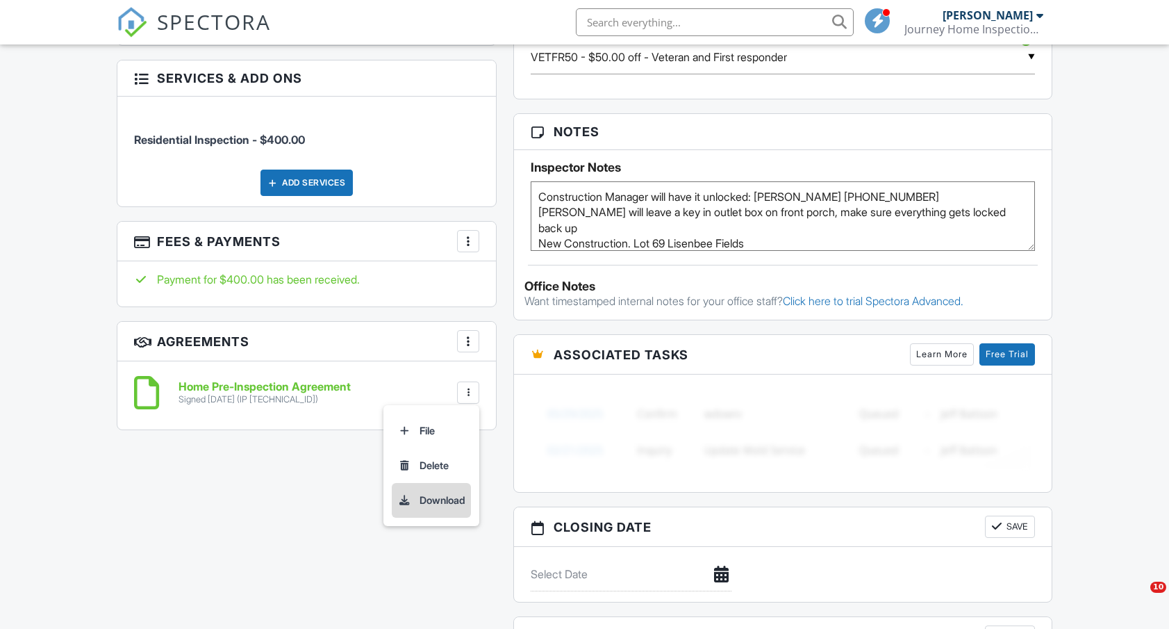
click at [419, 494] on li "Download" at bounding box center [431, 500] width 79 height 35
click at [230, 23] on span "SPECTORA" at bounding box center [214, 21] width 114 height 29
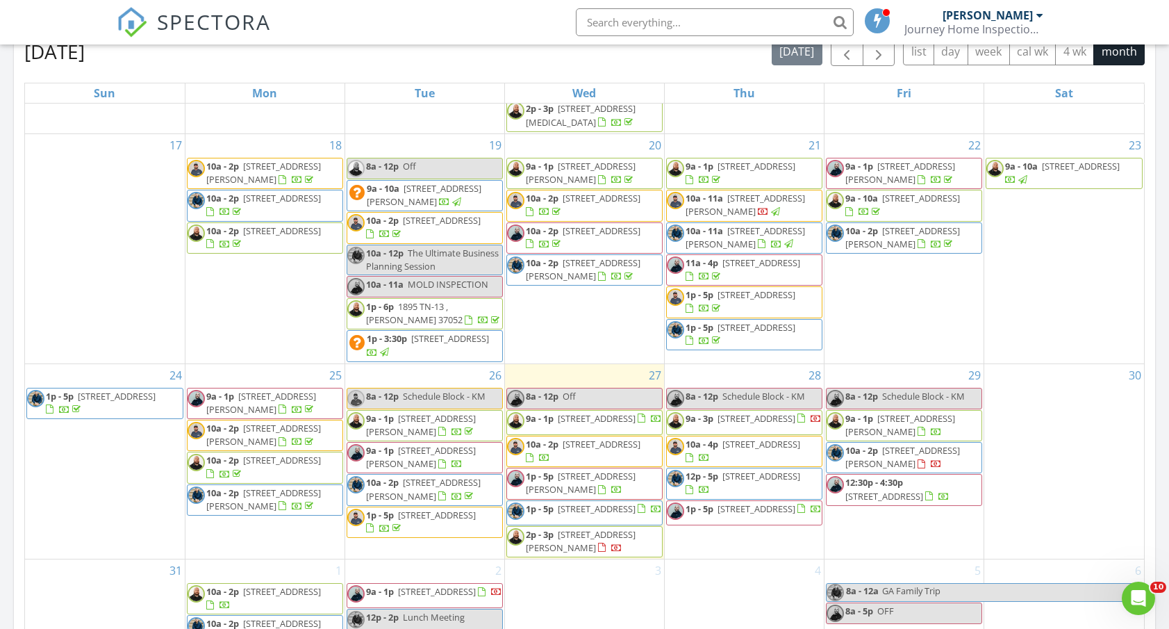
scroll to position [523, 0]
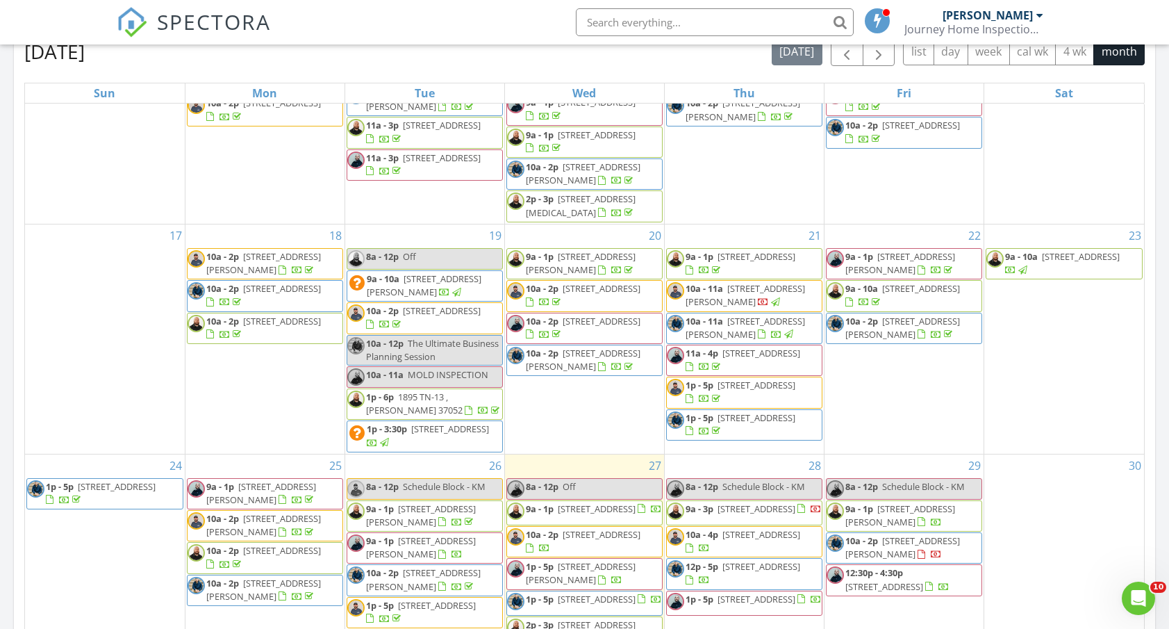
click at [1071, 255] on span "203 Eagles Talon Ct, Clarksville 37040" at bounding box center [1081, 256] width 78 height 13
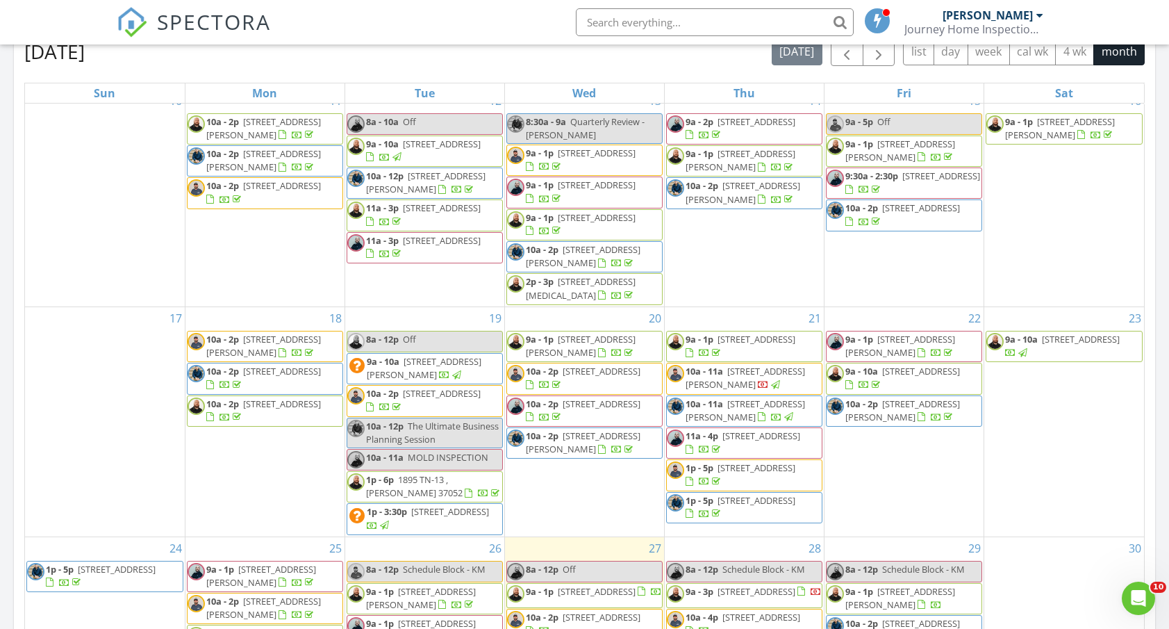
scroll to position [473, 0]
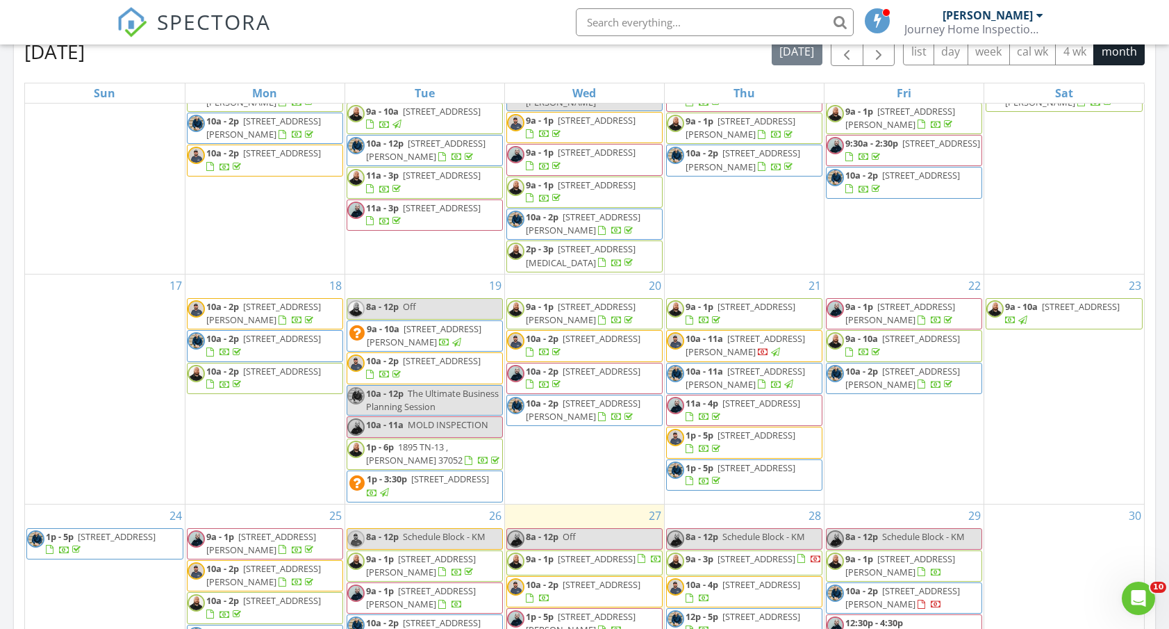
click at [900, 377] on span "[STREET_ADDRESS][PERSON_NAME]" at bounding box center [902, 378] width 115 height 26
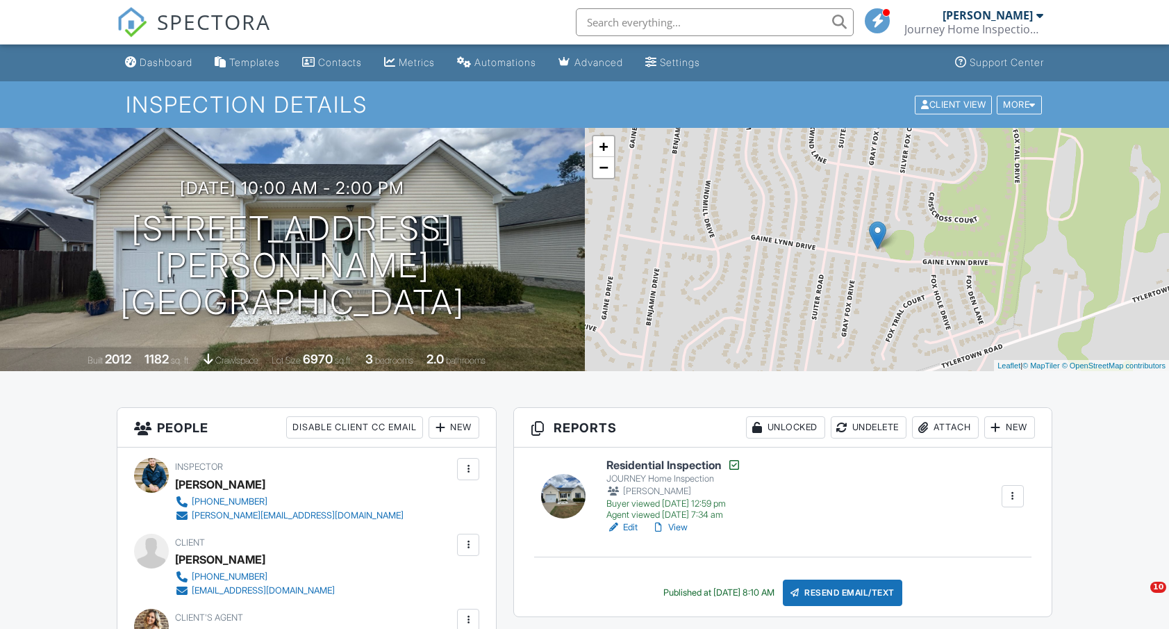
click at [679, 526] on link "View" at bounding box center [669, 527] width 36 height 14
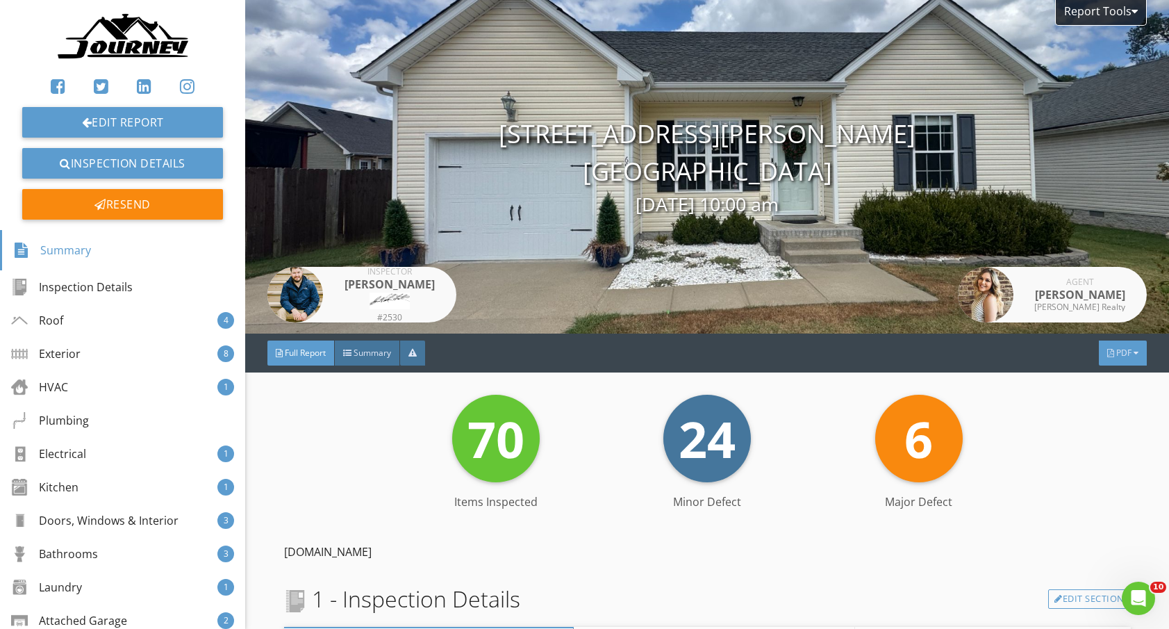
click at [1113, 356] on div "PDF" at bounding box center [1123, 352] width 48 height 25
click at [1087, 376] on div "Summary" at bounding box center [1105, 378] width 89 height 17
click at [1122, 347] on span "PDF" at bounding box center [1123, 353] width 15 height 12
click at [1083, 404] on div "Full Report" at bounding box center [1105, 403] width 89 height 17
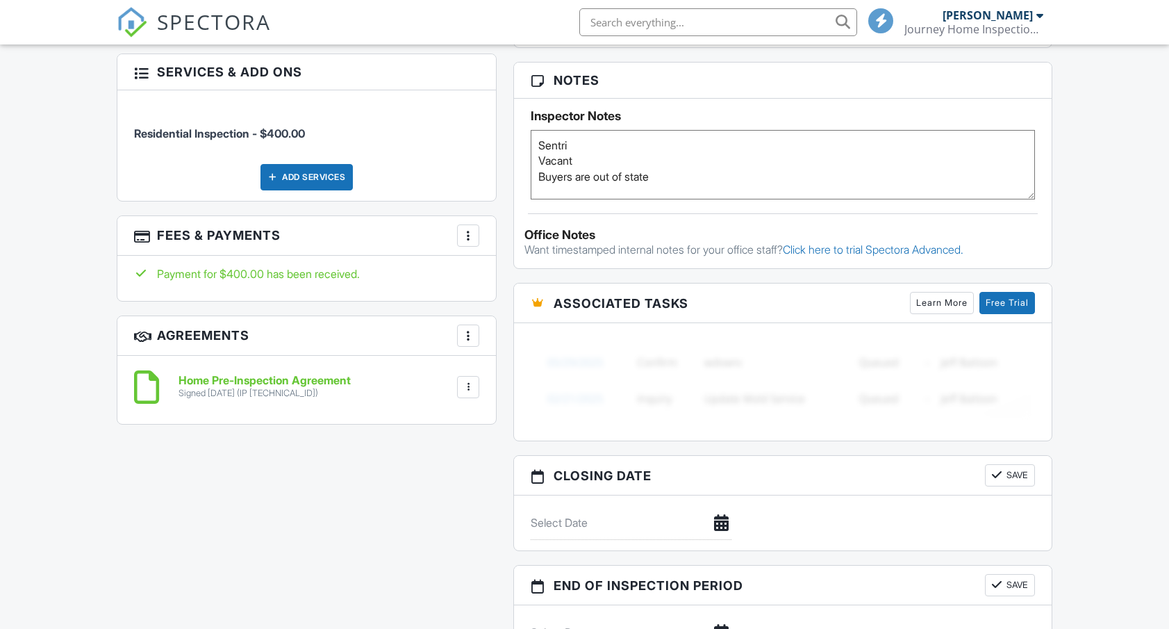
click at [473, 381] on div at bounding box center [468, 387] width 14 height 14
click at [439, 493] on li "Download" at bounding box center [431, 494] width 79 height 35
click at [192, 16] on span "SPECTORA" at bounding box center [214, 21] width 114 height 29
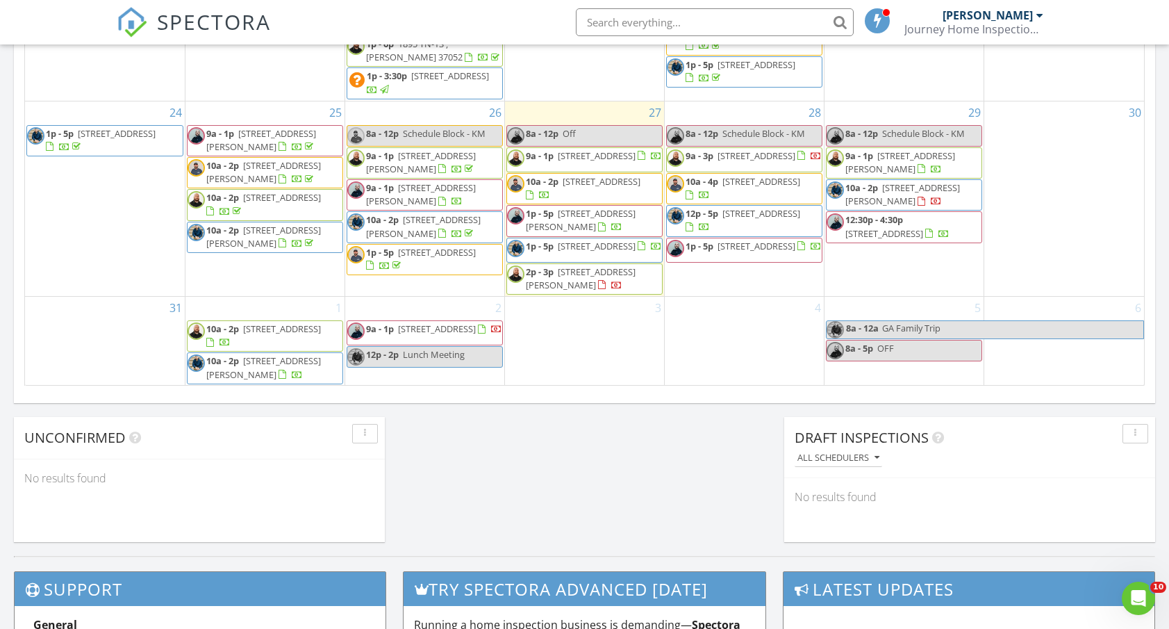
scroll to position [626, 0]
